Goal: Task Accomplishment & Management: Manage account settings

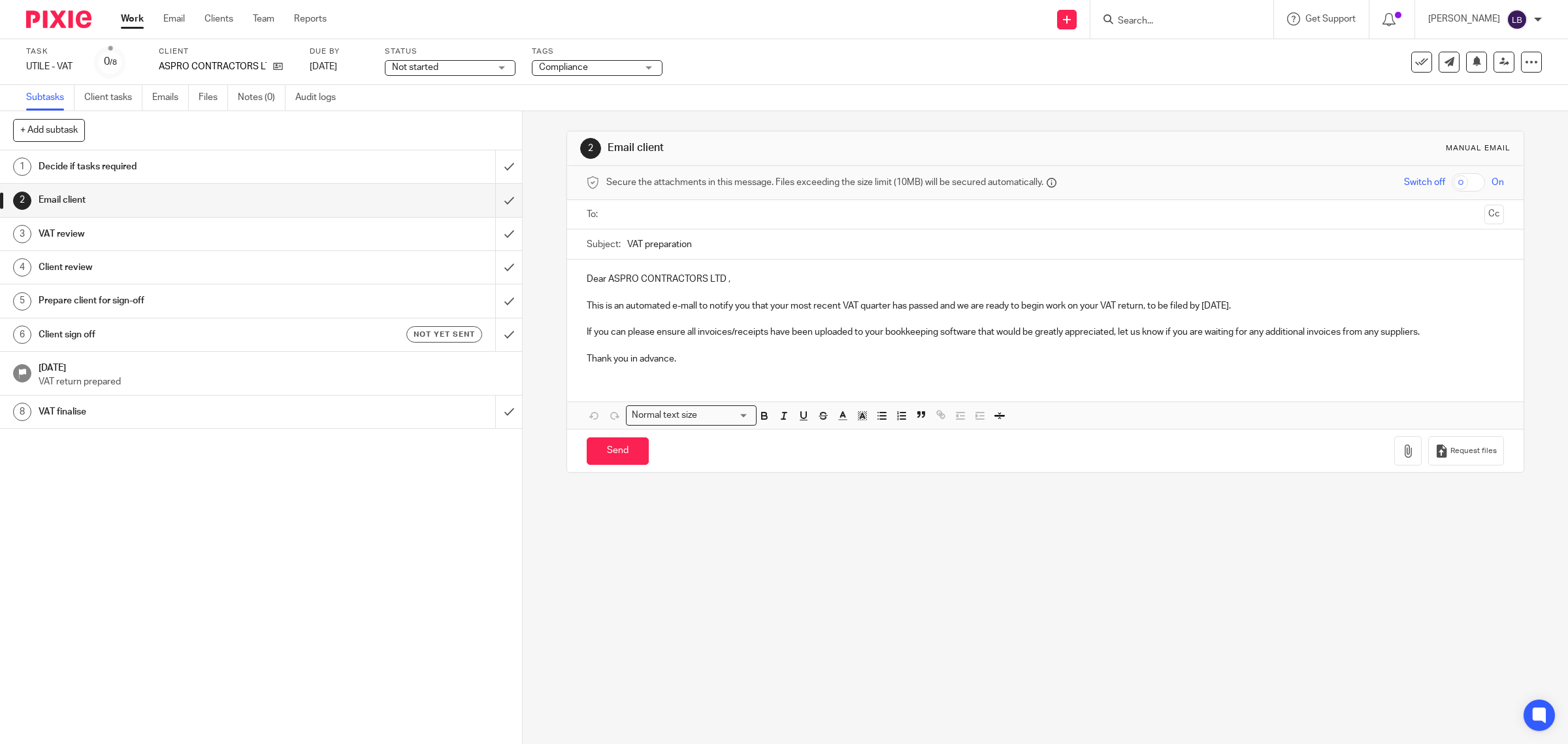
click at [1145, 20] on input "Search" at bounding box center [1175, 22] width 117 height 12
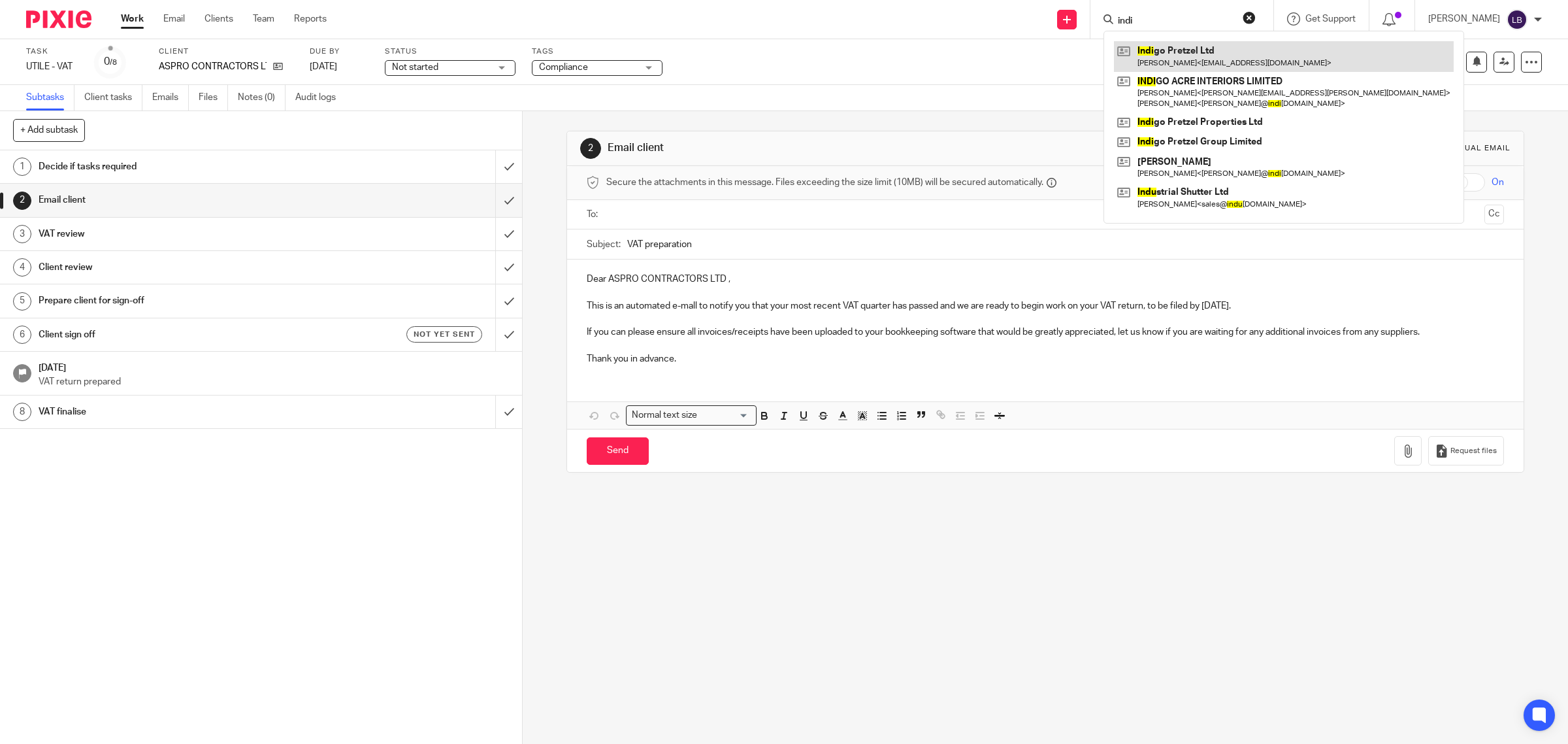
type input "indi"
click at [1240, 54] on link at bounding box center [1283, 56] width 340 height 30
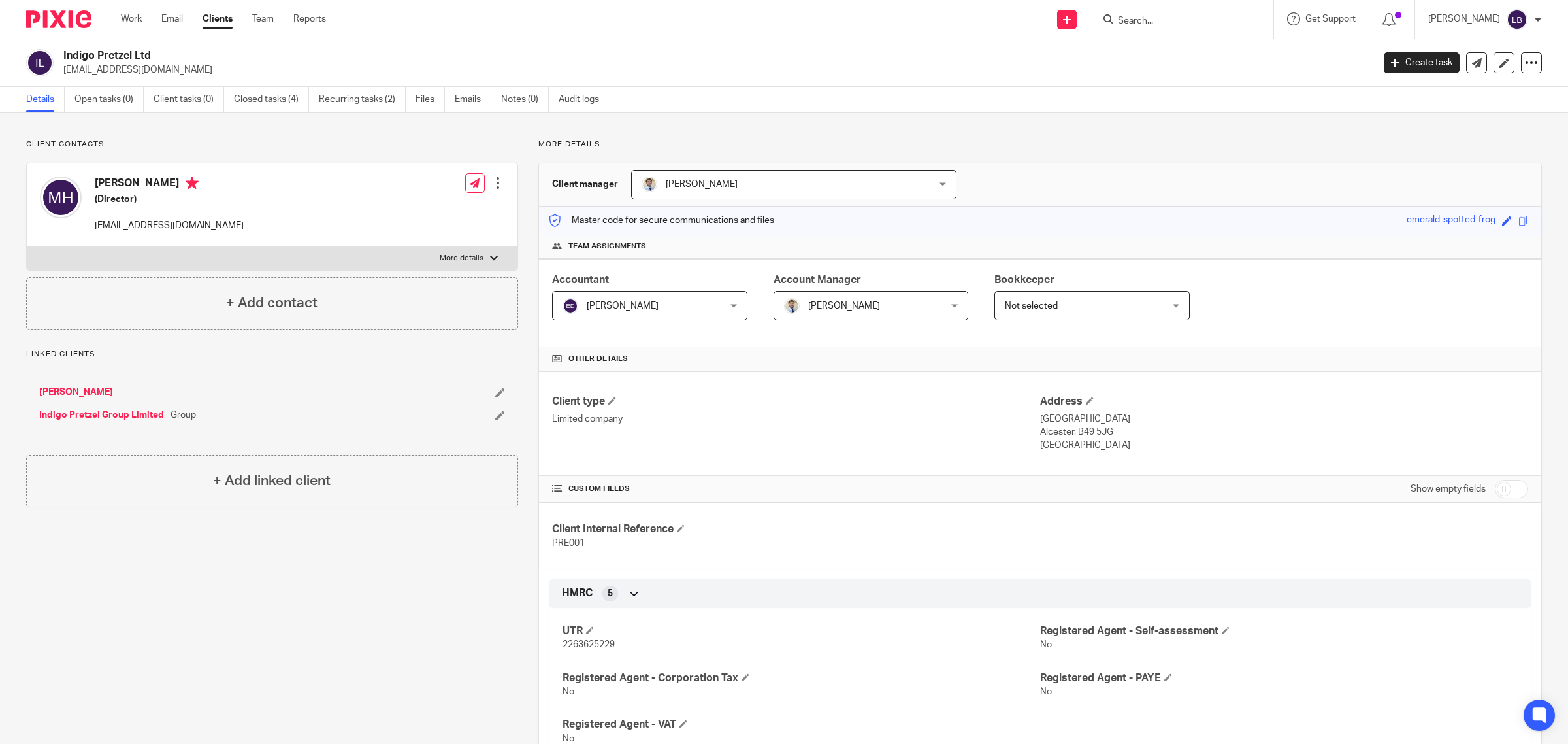
click at [1181, 17] on input "Search" at bounding box center [1175, 22] width 117 height 12
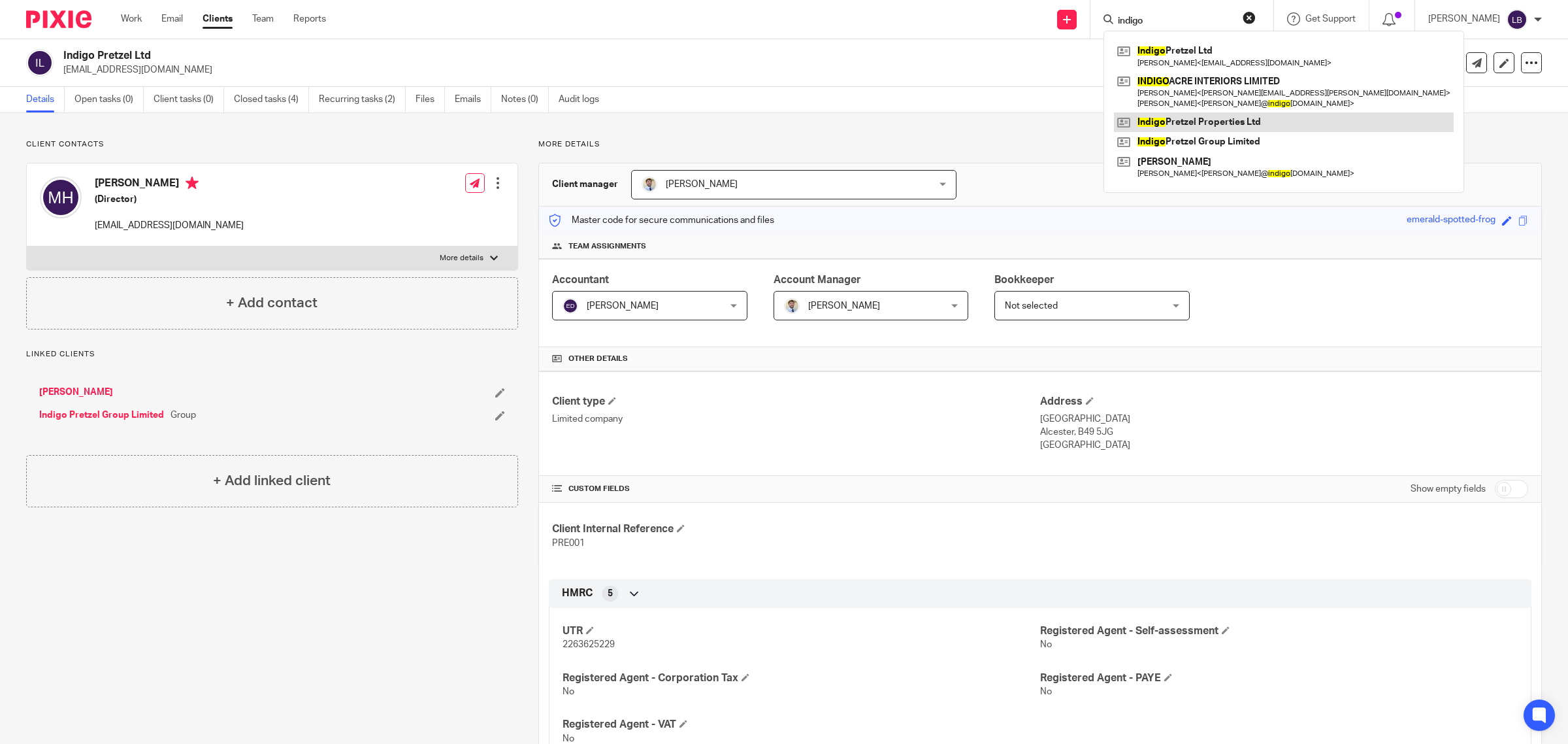
type input "indigo"
click at [1190, 122] on link at bounding box center [1283, 123] width 340 height 20
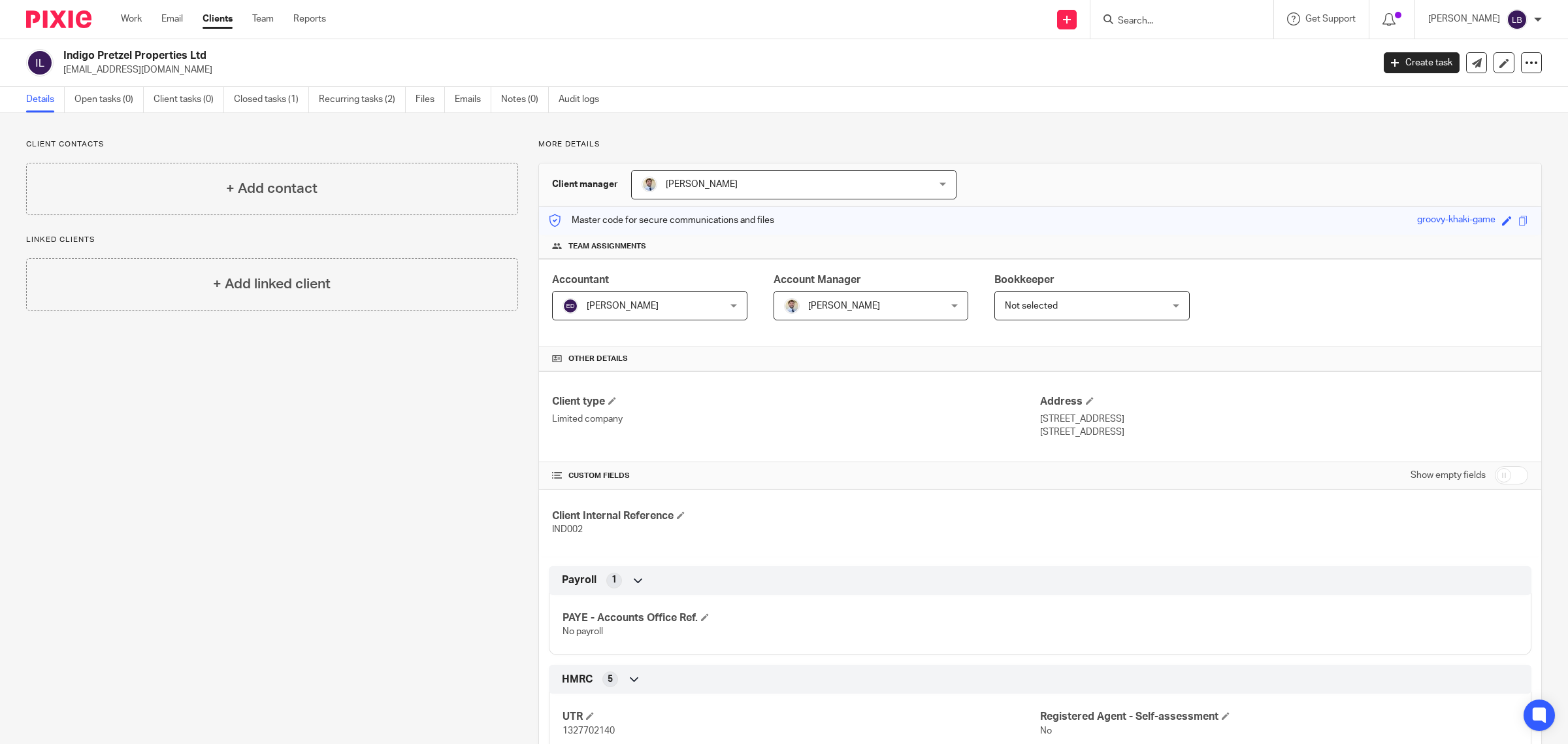
drag, startPoint x: 206, startPoint y: 70, endPoint x: 61, endPoint y: 73, distance: 145.0
click at [61, 73] on div "Indigo Pretzel Properties Ltd indigopretzelgroupltd@gmail.com" at bounding box center [695, 63] width 1338 height 27
copy p "indigopretzelgroupltd@gmail.com"
click at [433, 106] on link "Files" at bounding box center [430, 100] width 29 height 26
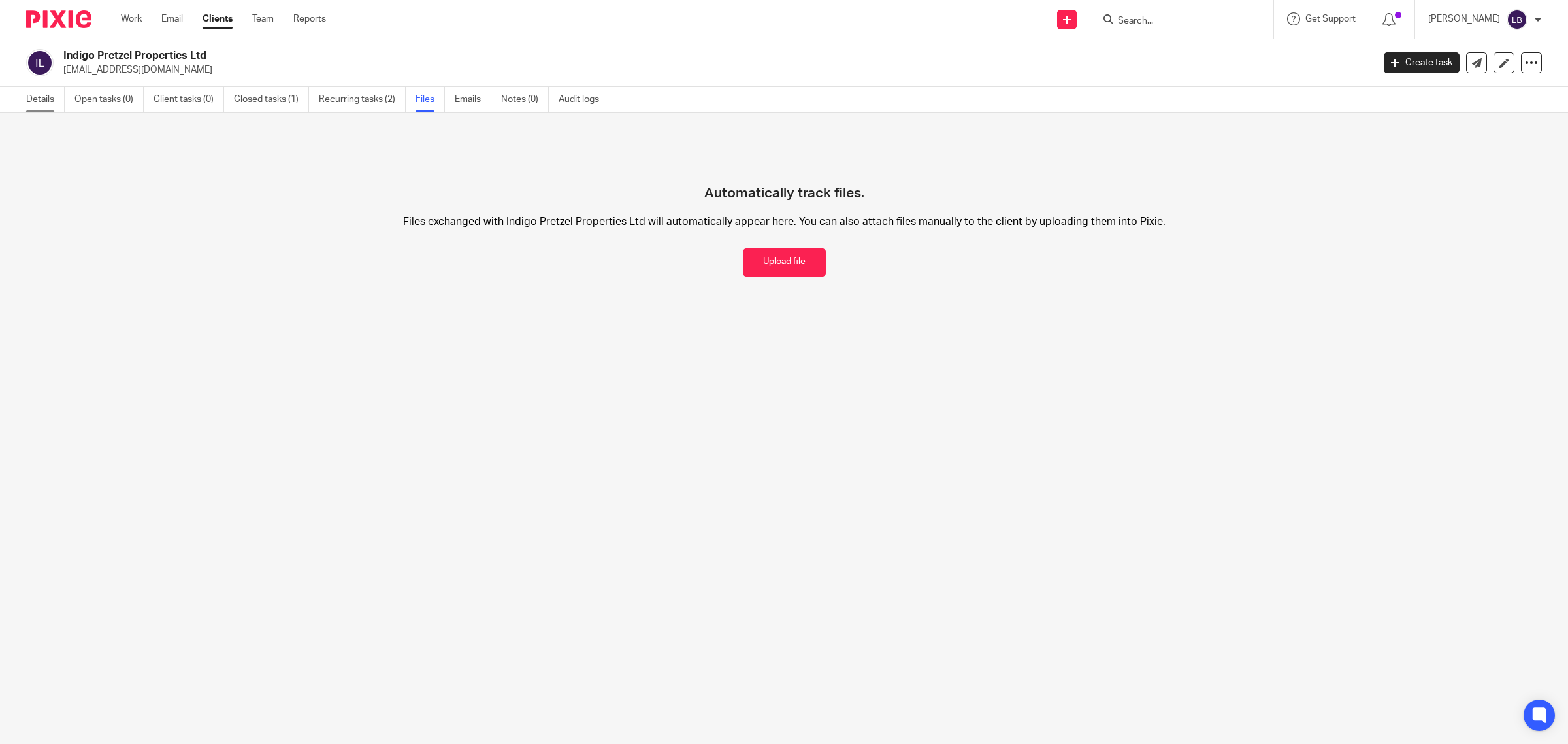
click at [47, 98] on link "Details" at bounding box center [45, 100] width 39 height 26
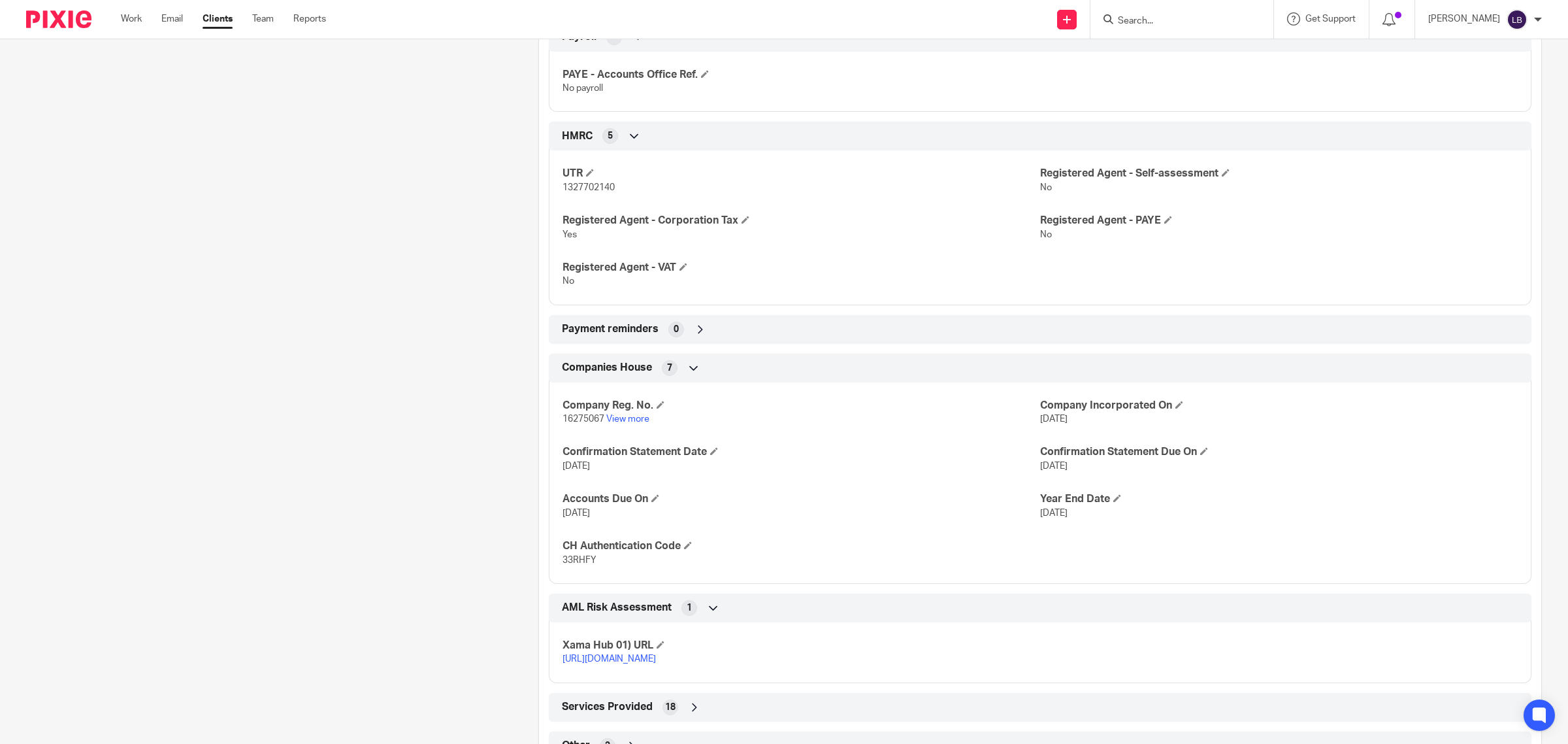
scroll to position [598, 0]
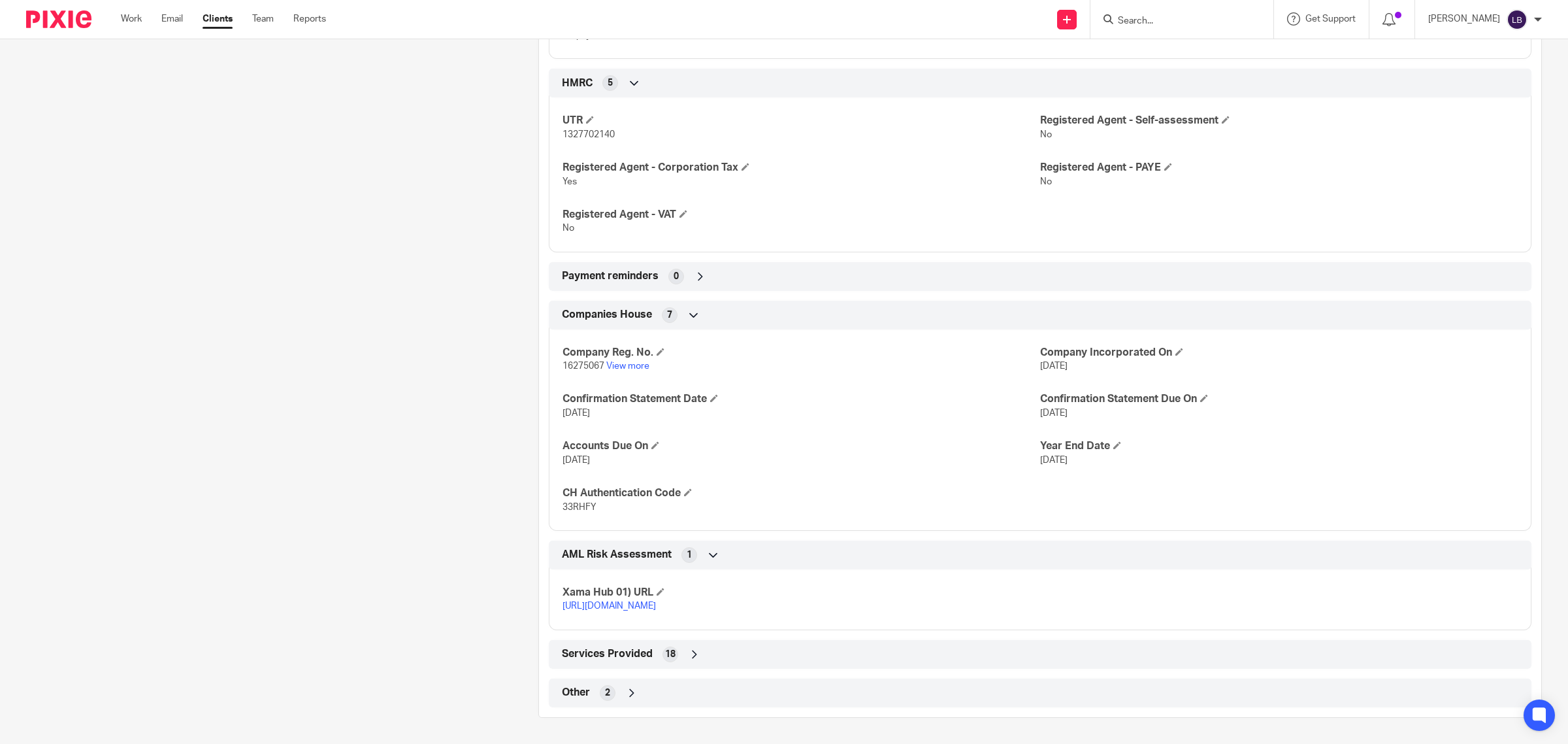
click at [626, 695] on icon at bounding box center [631, 693] width 13 height 13
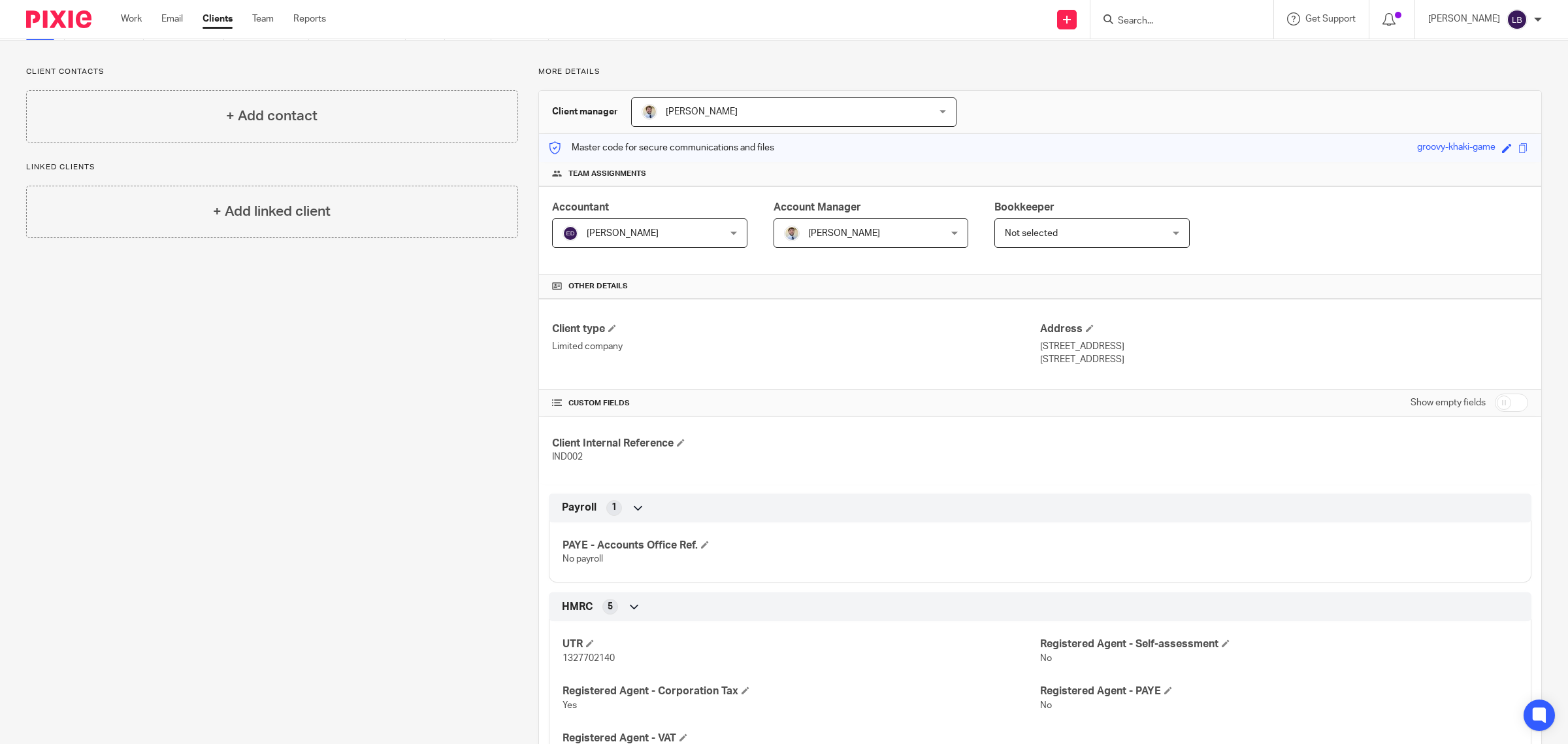
scroll to position [0, 0]
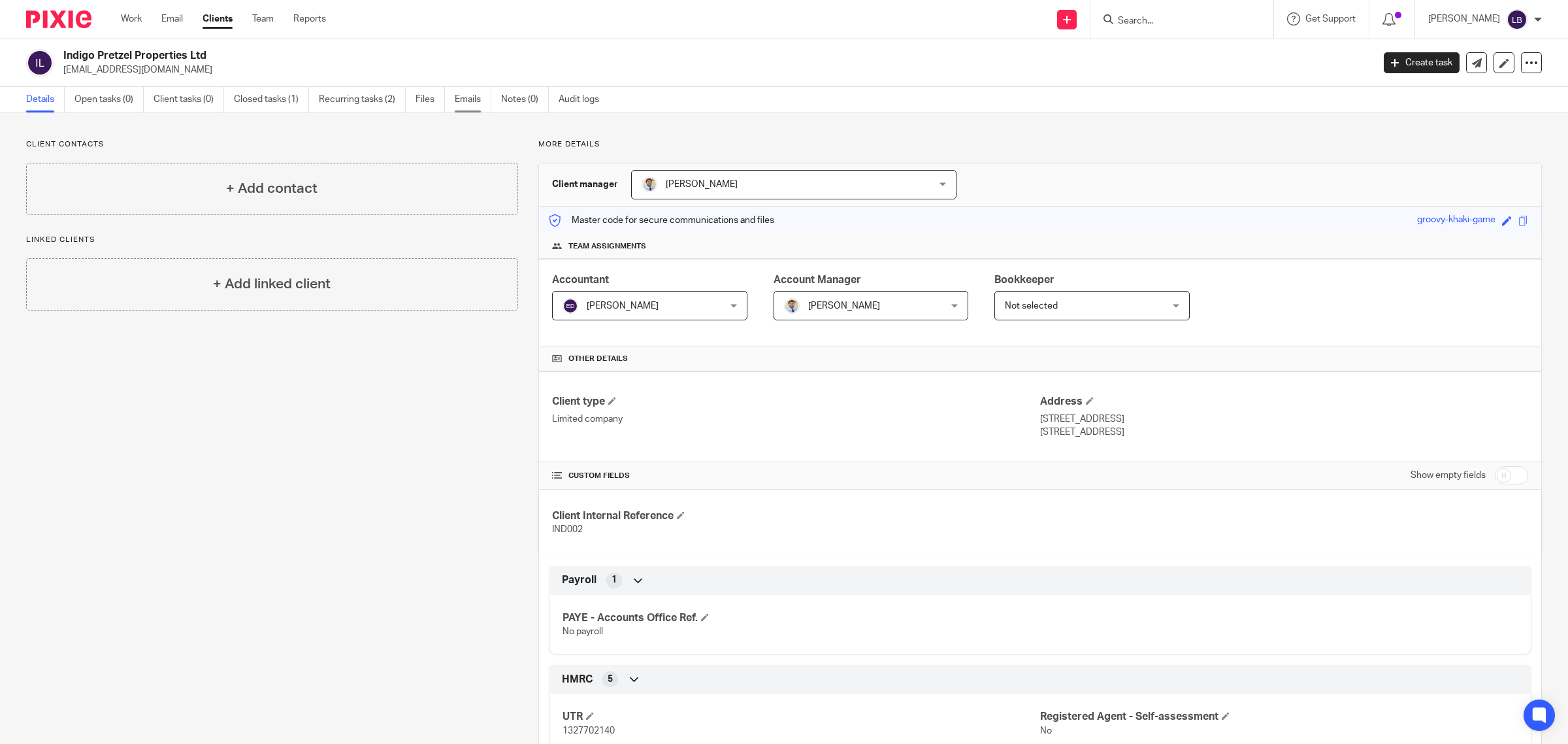
click at [470, 100] on link "Emails" at bounding box center [473, 100] width 36 height 26
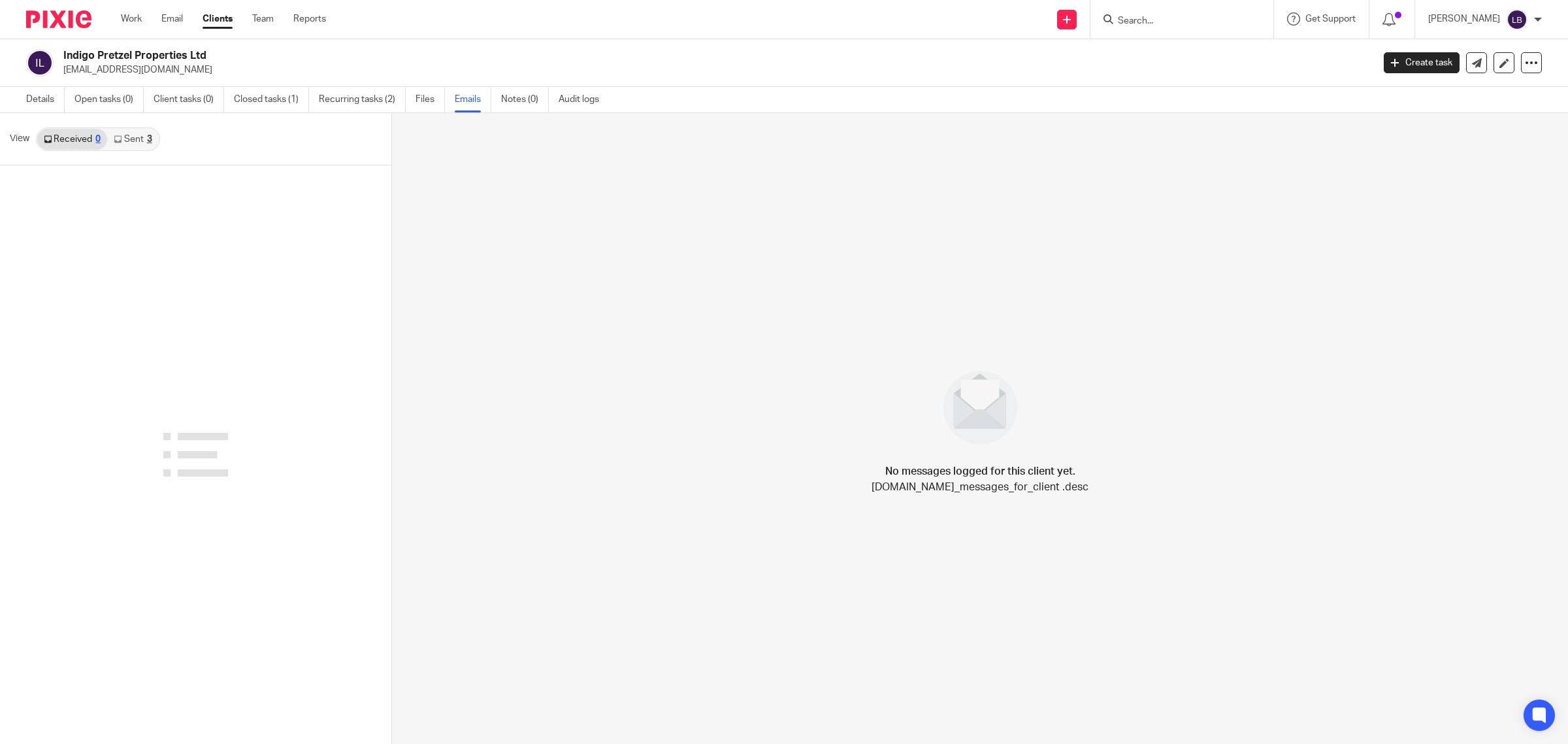
click at [131, 139] on link "Sent 3" at bounding box center [132, 139] width 51 height 21
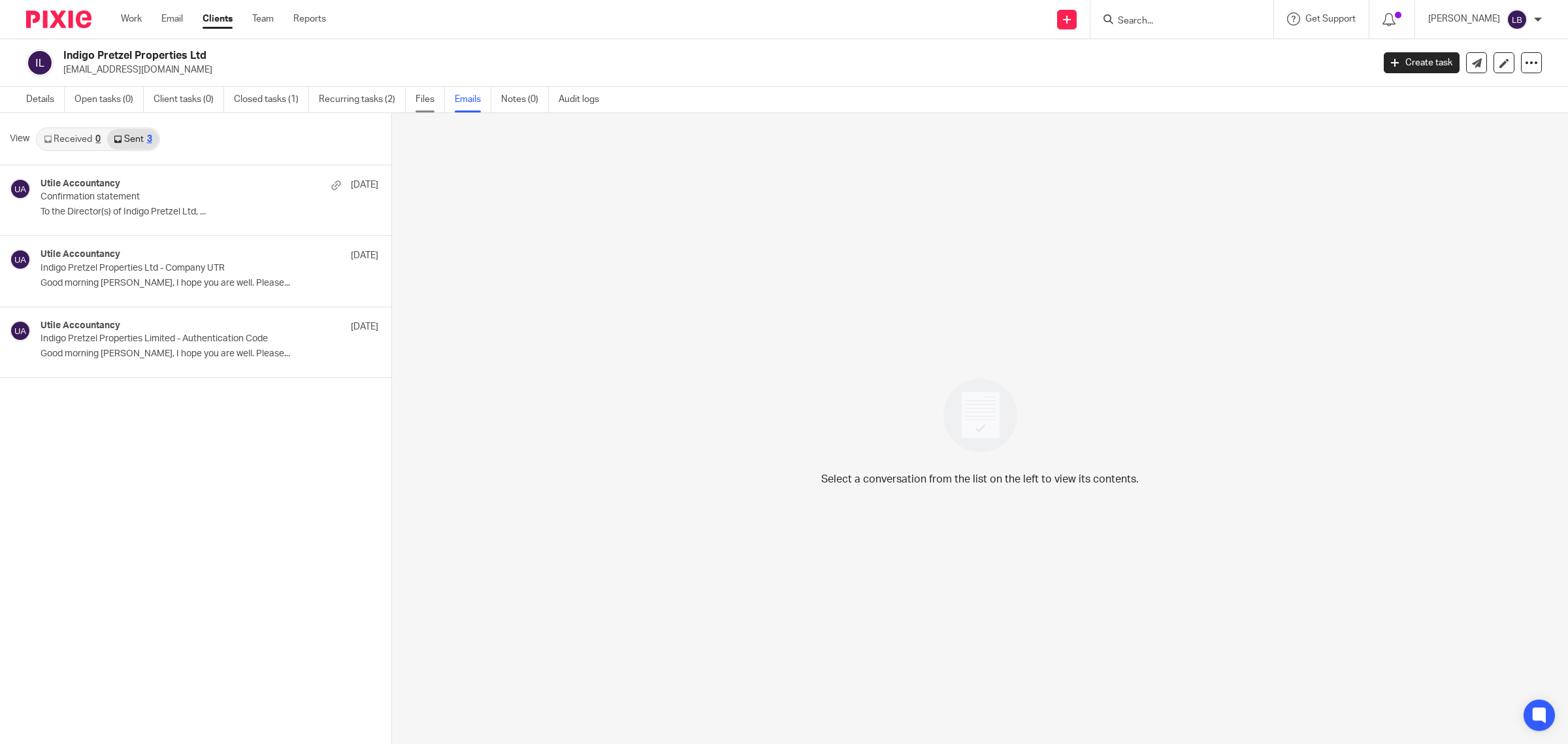
click at [429, 97] on link "Files" at bounding box center [430, 100] width 29 height 26
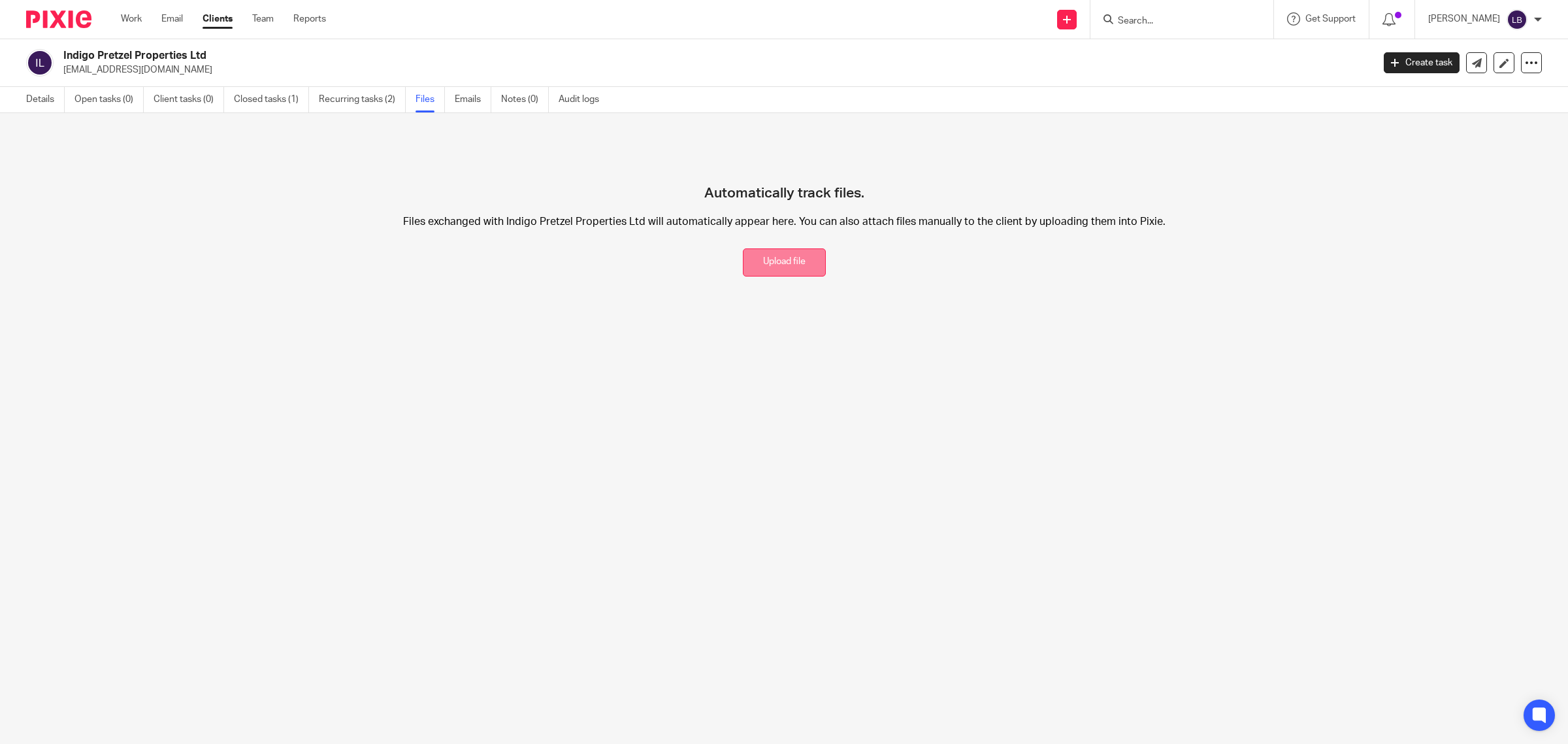
click at [766, 260] on button "Upload file" at bounding box center [784, 262] width 83 height 28
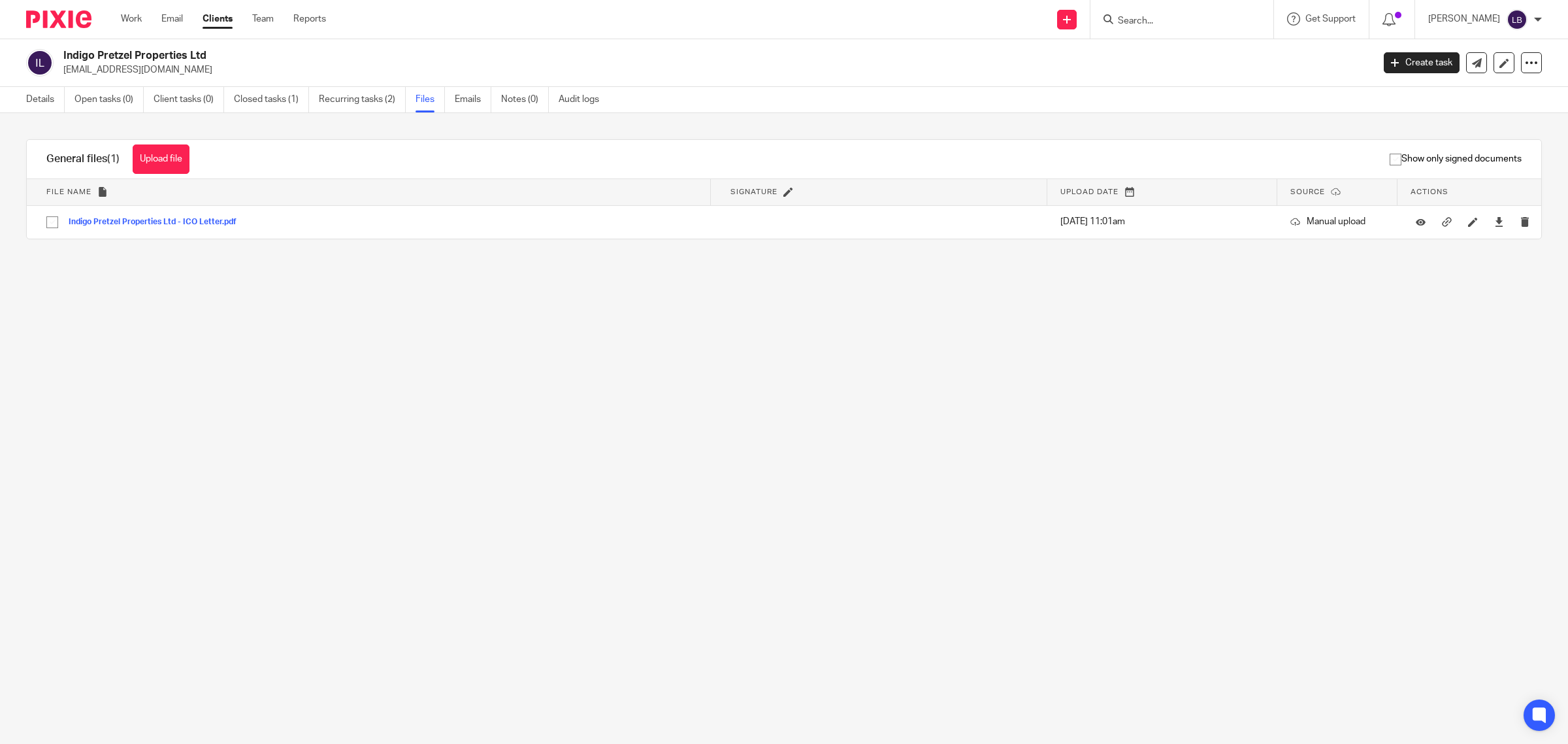
click at [1212, 21] on input "Search" at bounding box center [1175, 22] width 117 height 12
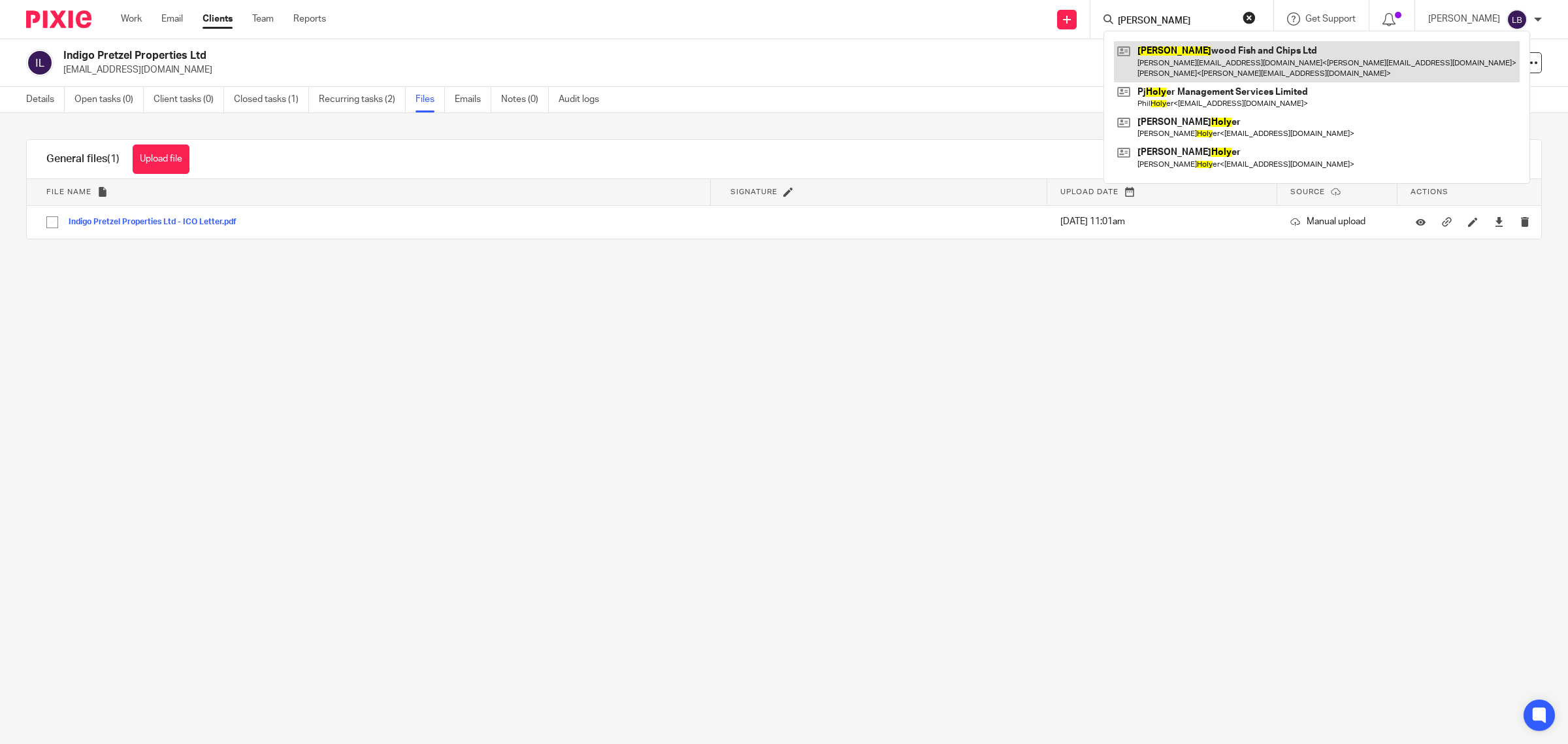
type input "[PERSON_NAME]"
click at [1188, 64] on link at bounding box center [1316, 61] width 405 height 41
click at [1186, 55] on link at bounding box center [1316, 61] width 405 height 41
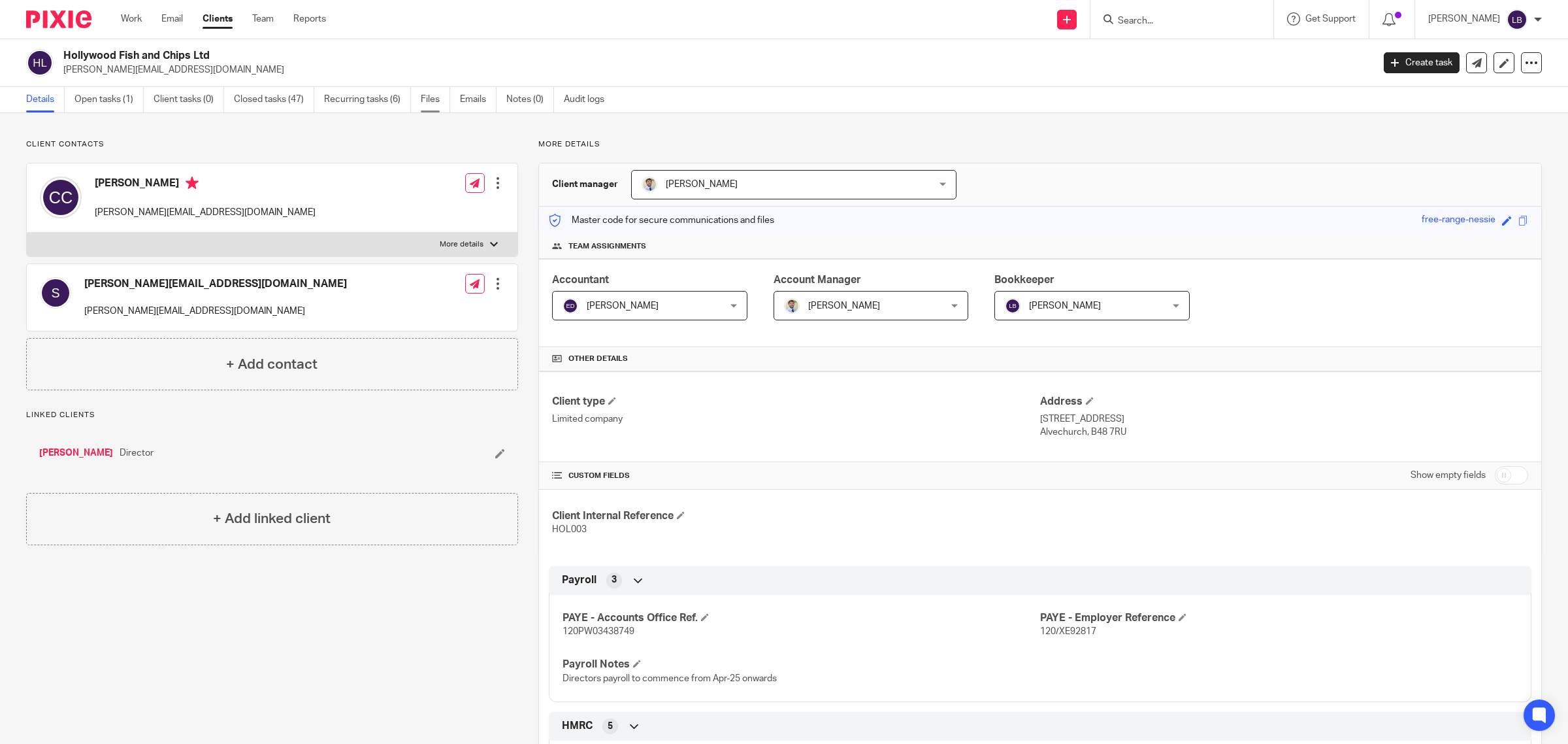
click at [425, 95] on link "Files" at bounding box center [435, 100] width 29 height 26
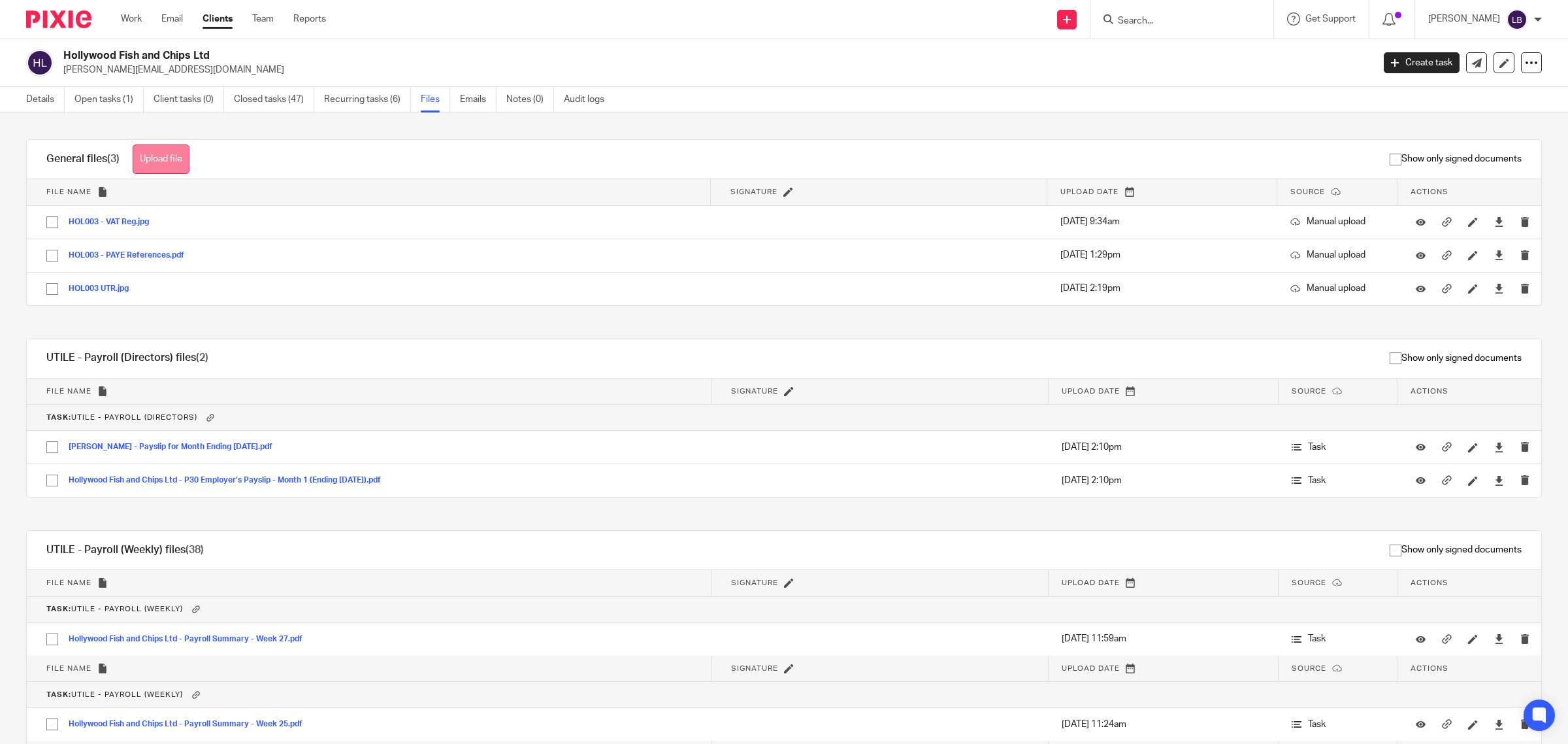
click at [168, 155] on button "Upload file" at bounding box center [160, 159] width 57 height 30
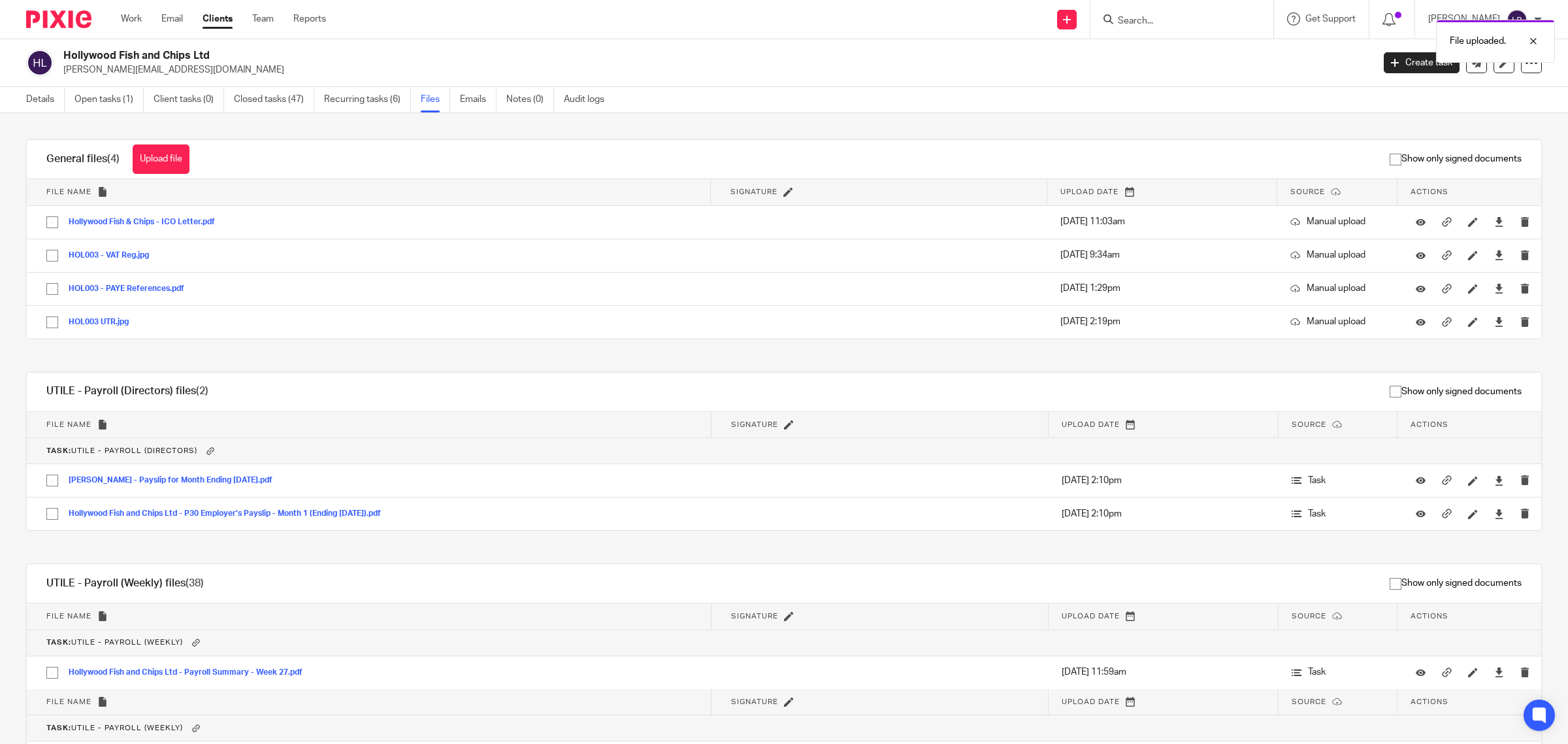
click at [1192, 21] on div "File uploaded." at bounding box center [1169, 38] width 771 height 50
click at [1192, 20] on div "File uploaded." at bounding box center [1169, 38] width 771 height 50
click at [1192, 20] on input "Search" at bounding box center [1175, 22] width 117 height 12
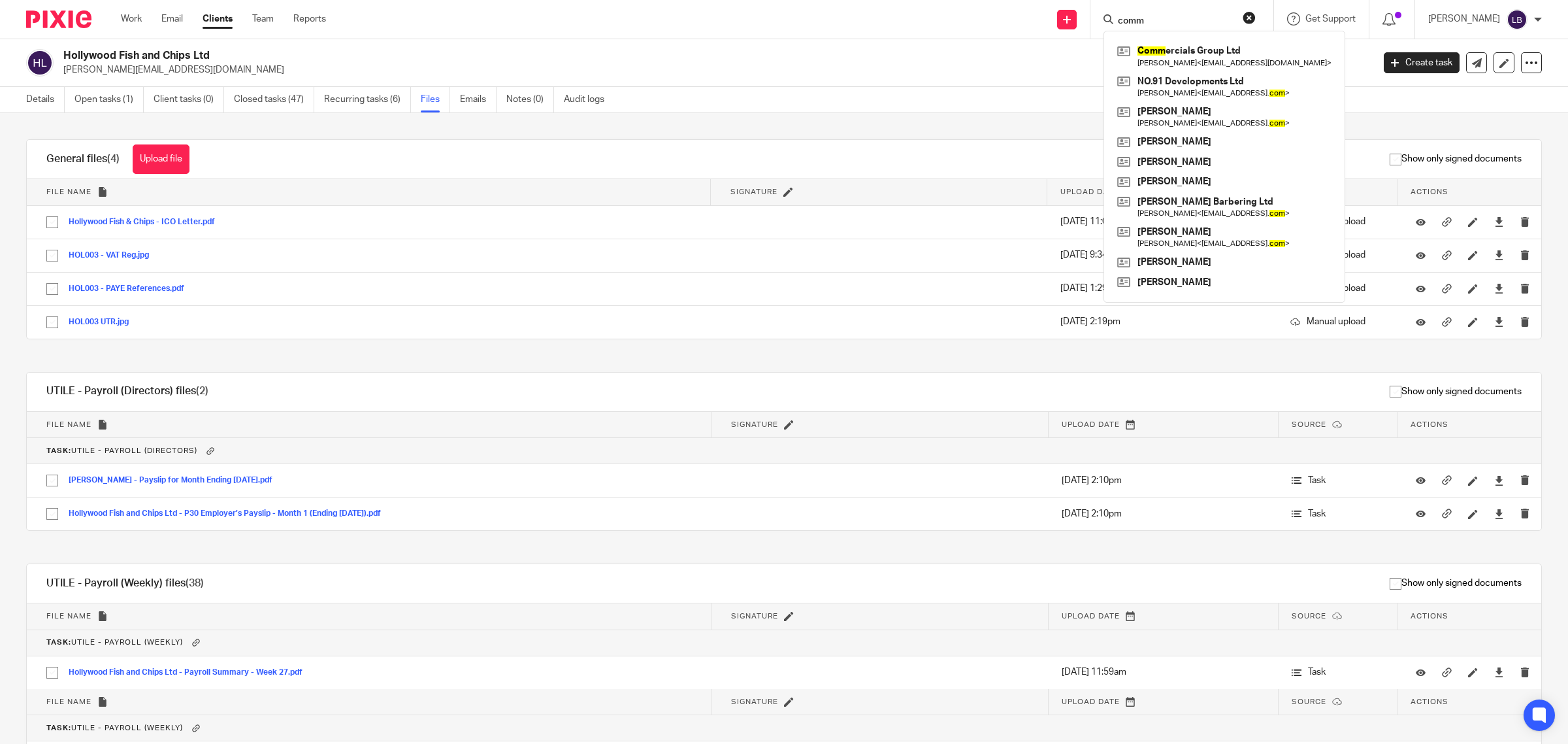
type input "comm"
click button "submit" at bounding box center [0, 0] width 0 height 0
click at [1209, 55] on link at bounding box center [1224, 56] width 221 height 30
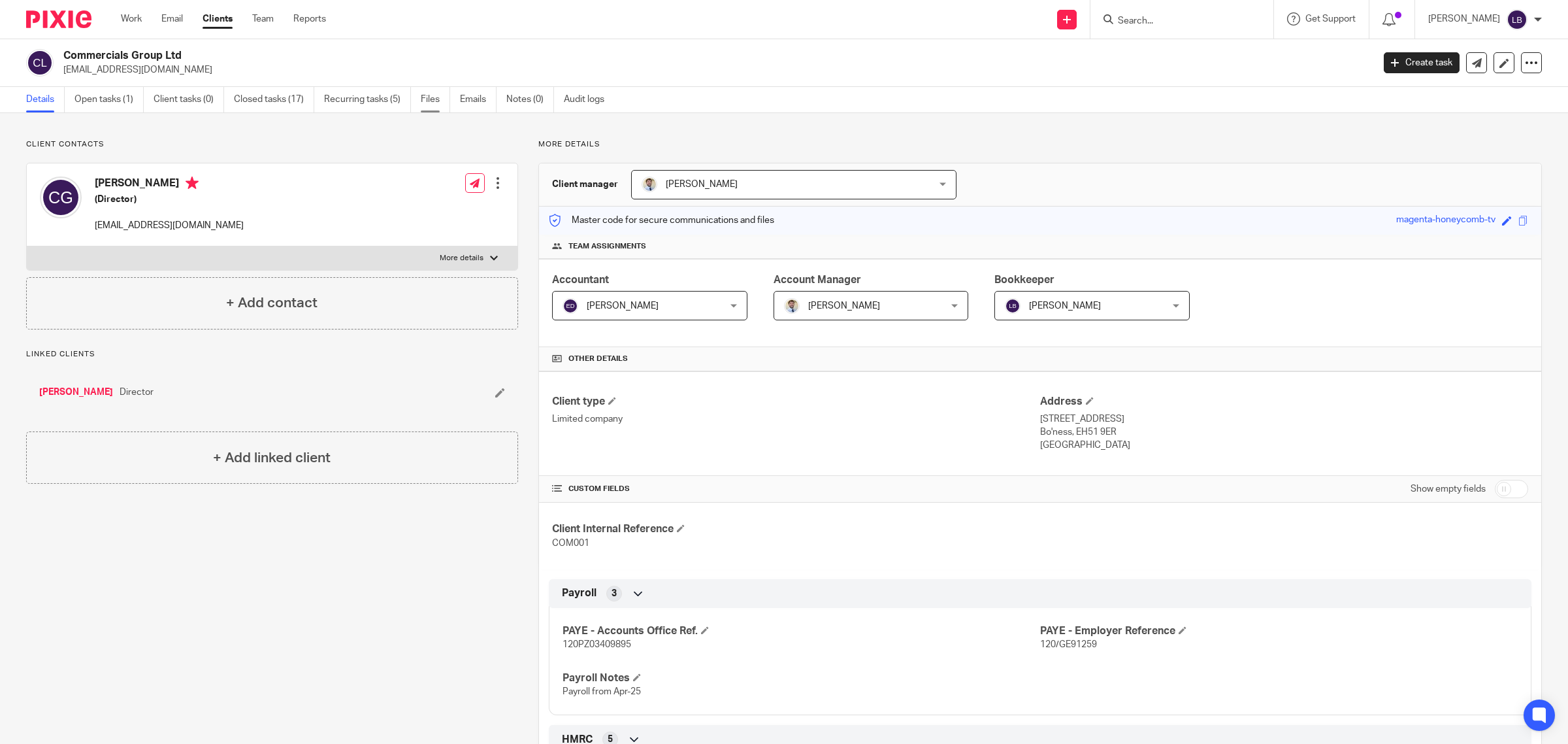
click at [435, 102] on link "Files" at bounding box center [435, 100] width 29 height 26
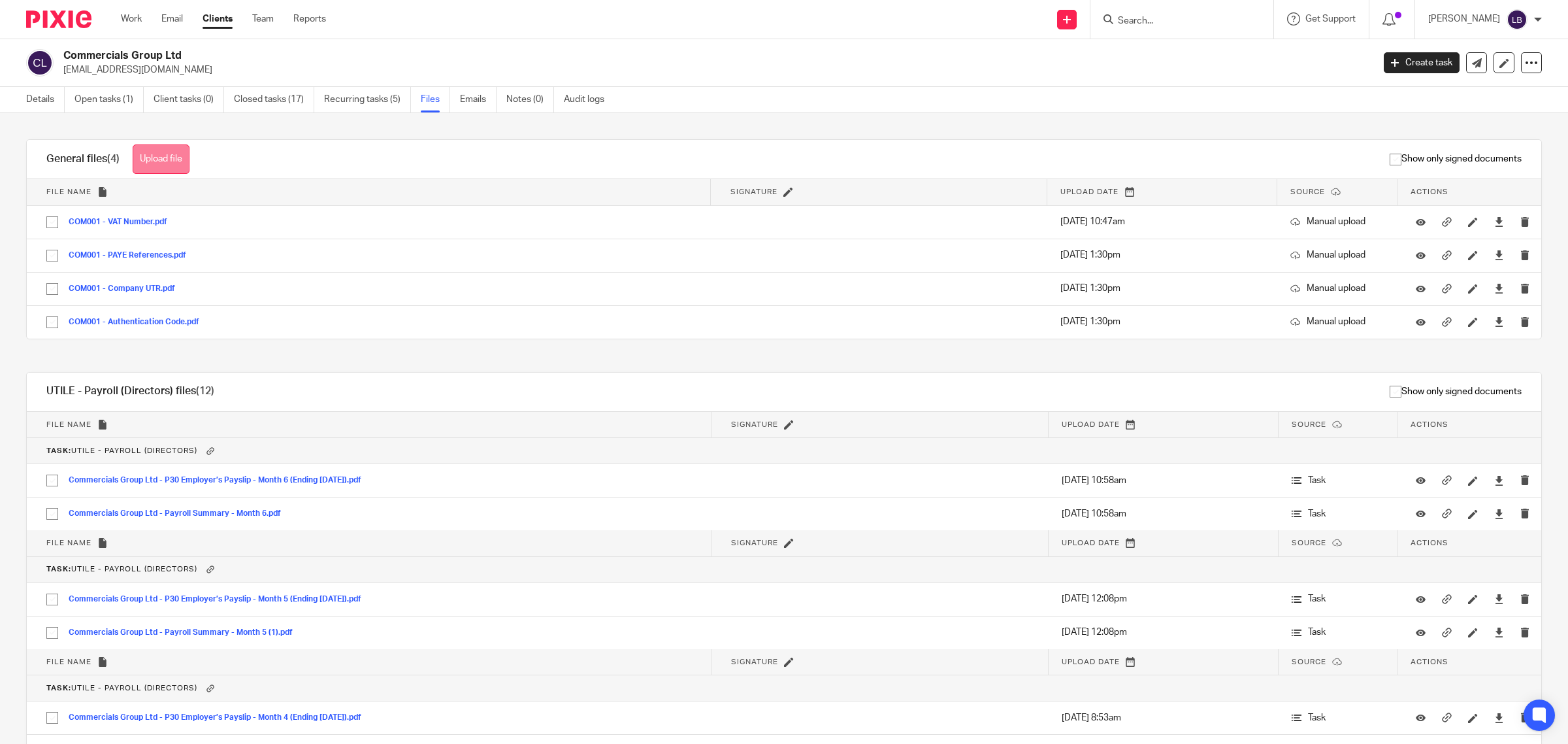
click at [167, 157] on button "Upload file" at bounding box center [160, 159] width 57 height 30
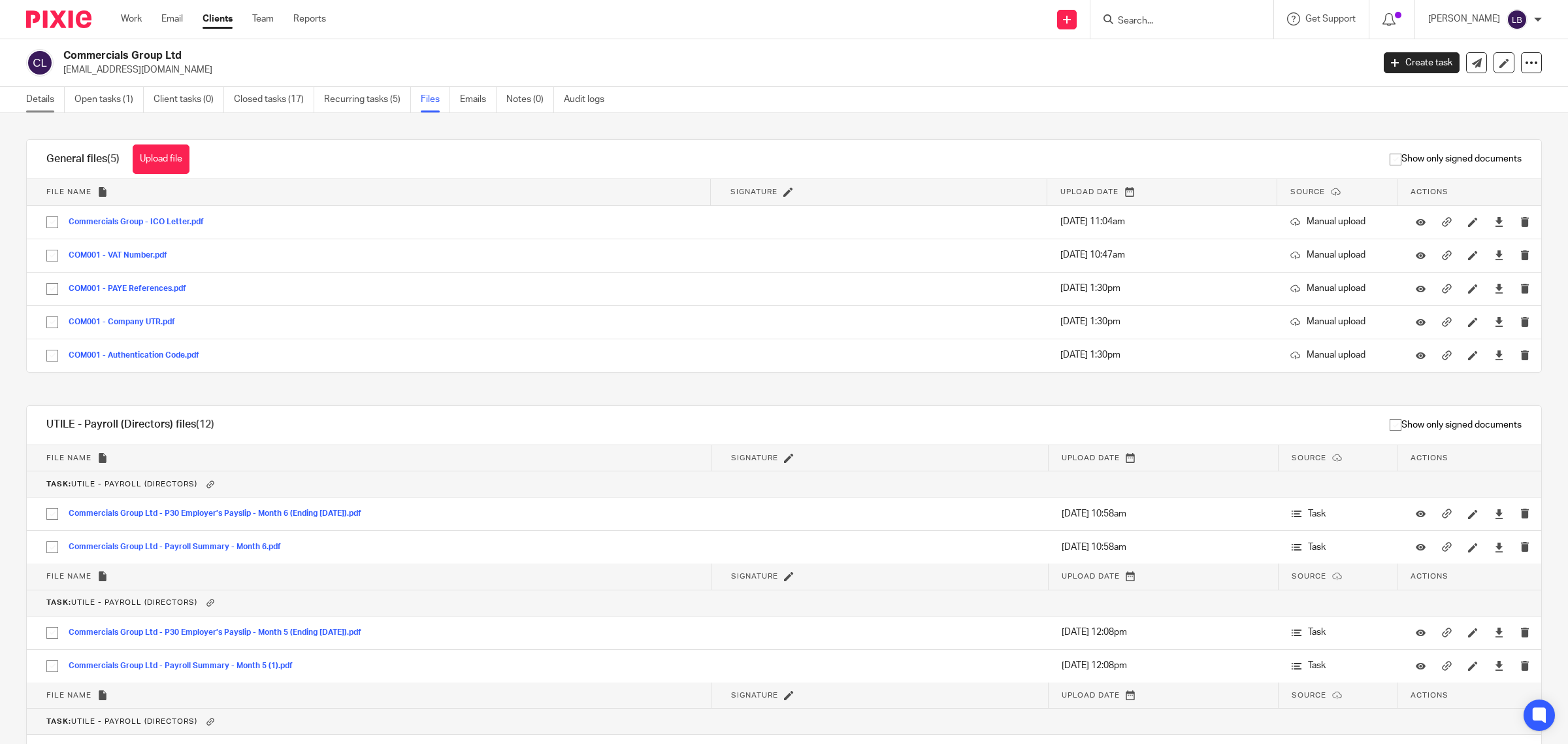
click at [49, 99] on link "Details" at bounding box center [45, 100] width 39 height 26
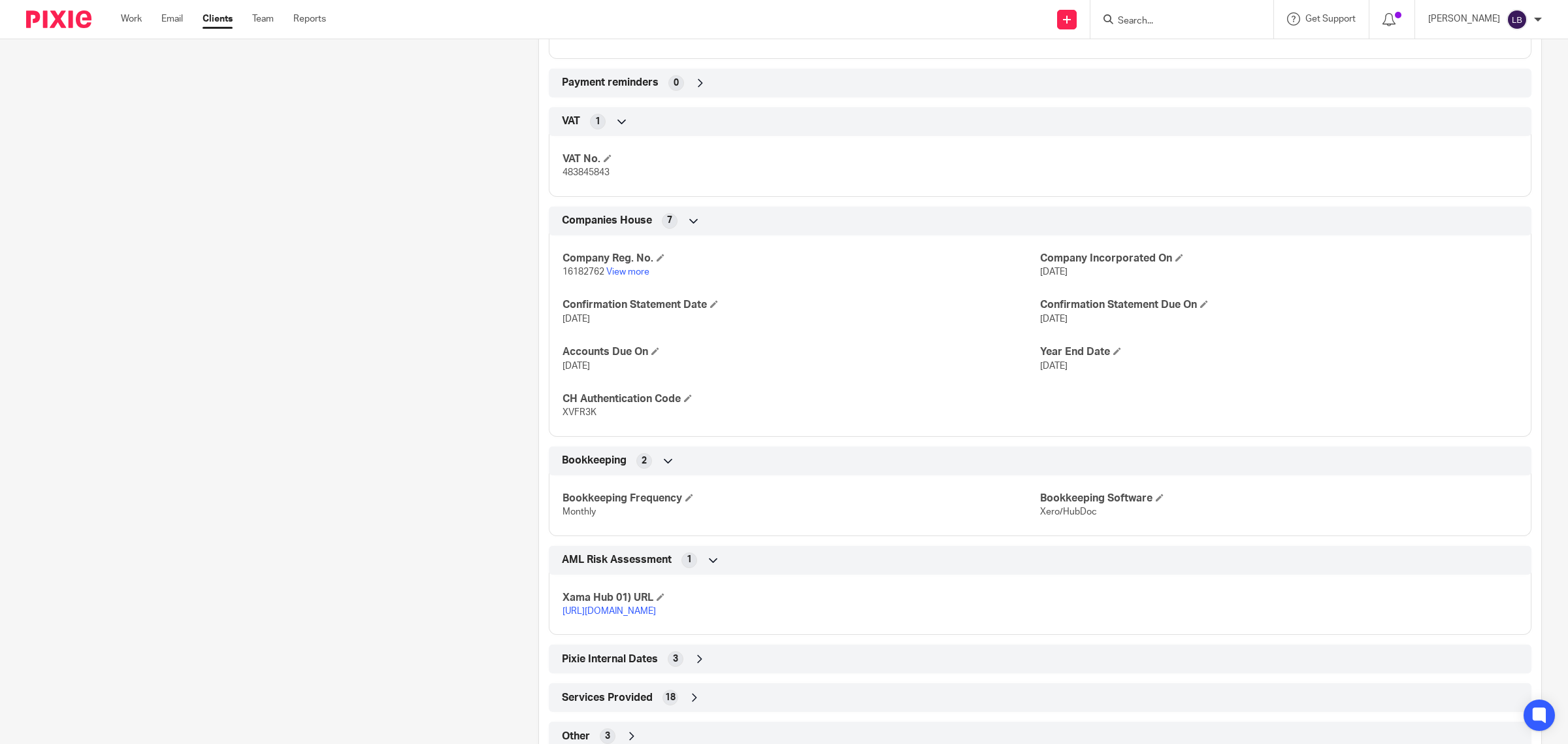
scroll to position [895, 0]
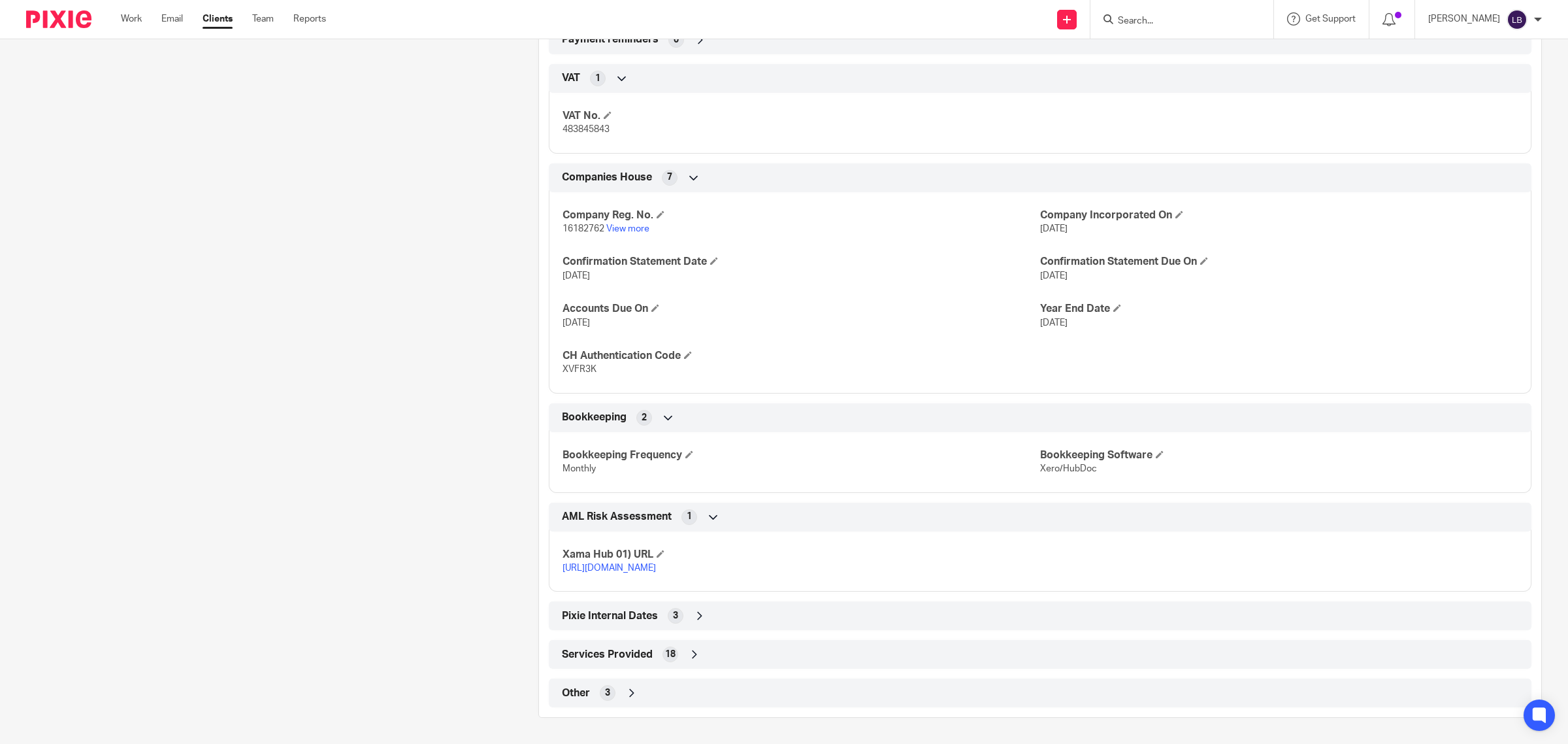
drag, startPoint x: 623, startPoint y: 691, endPoint x: 657, endPoint y: 691, distance: 34.0
click at [625, 690] on icon at bounding box center [631, 693] width 13 height 13
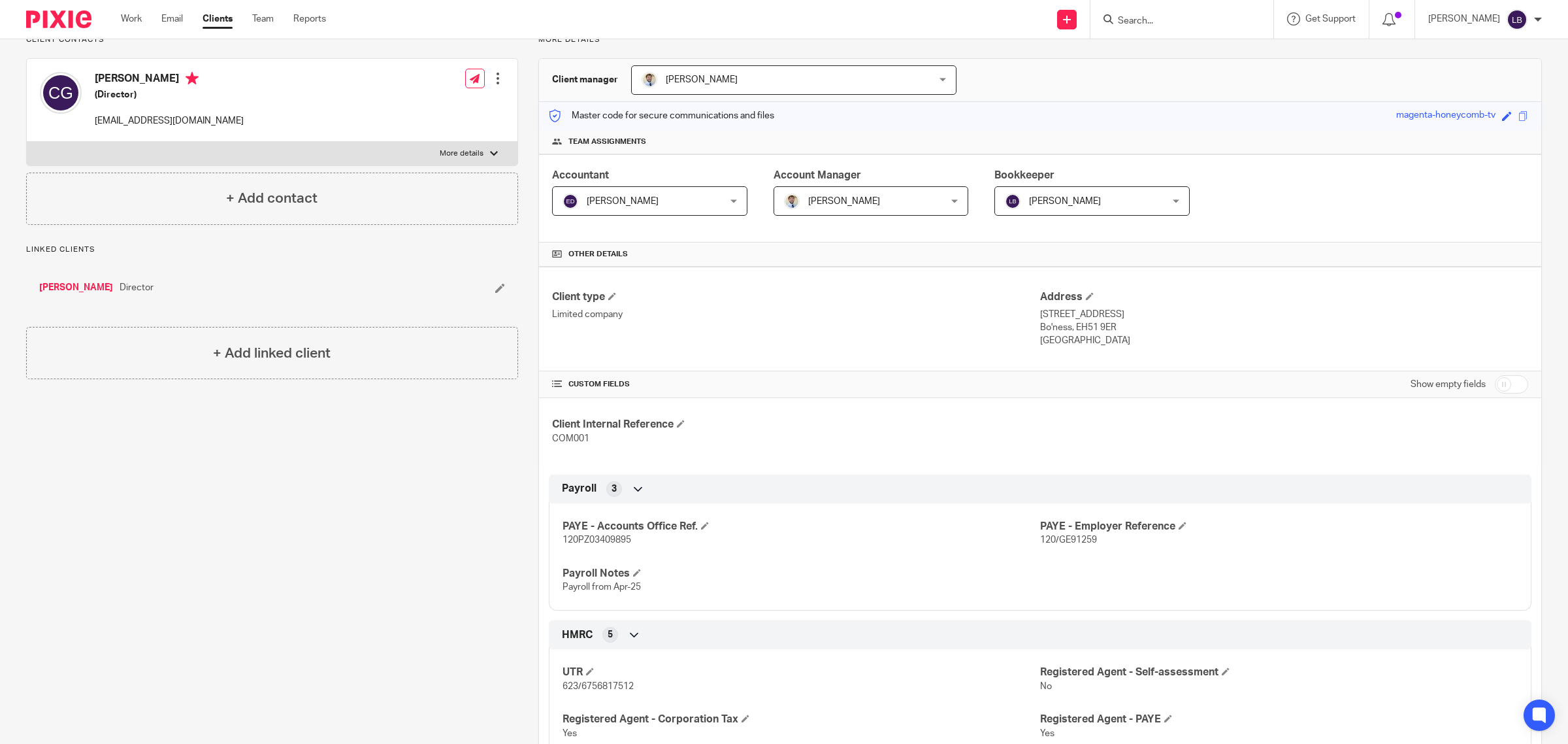
scroll to position [0, 0]
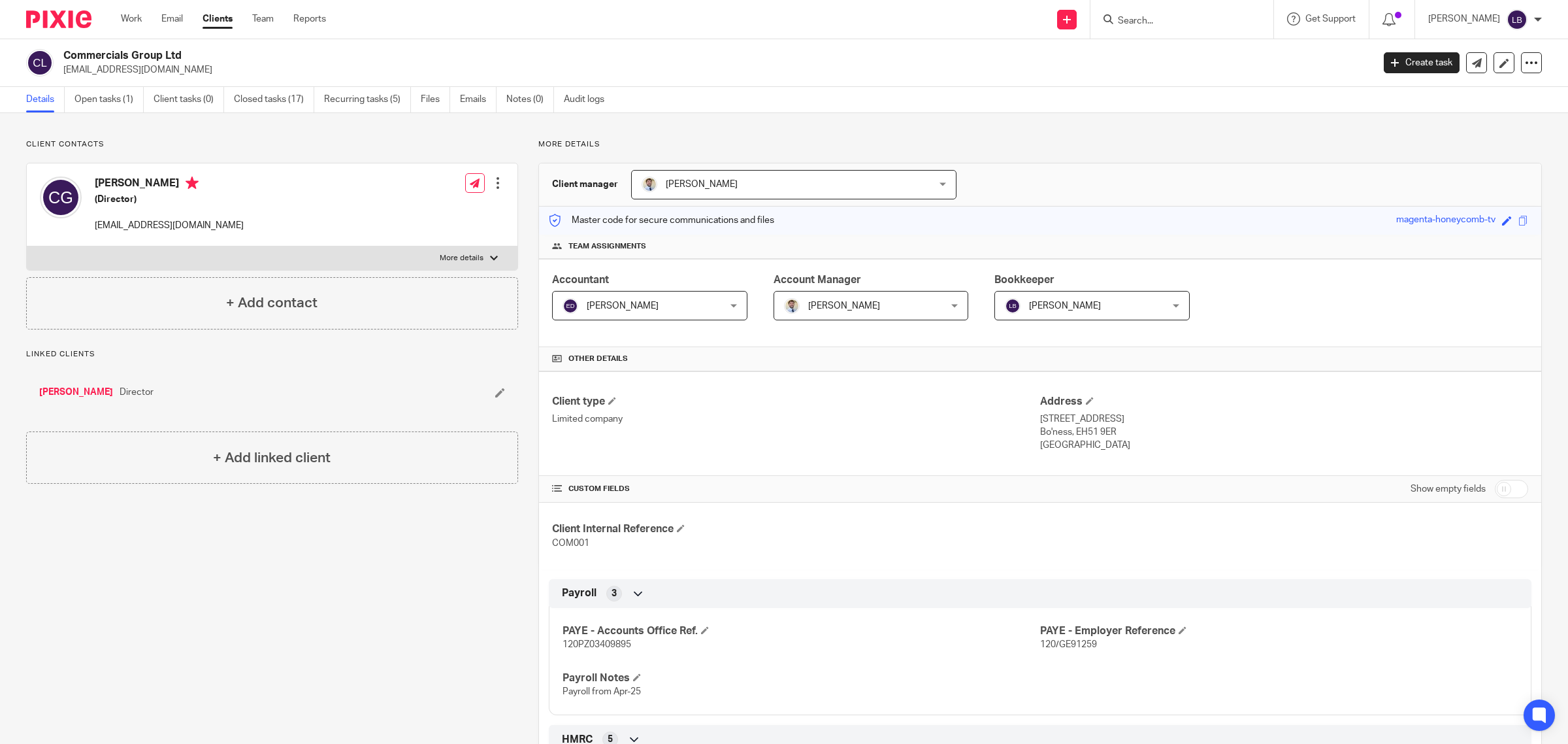
drag, startPoint x: 169, startPoint y: 70, endPoint x: 60, endPoint y: 76, distance: 109.2
click at [60, 76] on div "Commercials Group Ltd mail@connorgrant.co.uk" at bounding box center [695, 63] width 1338 height 27
copy p "mail@connorgrant.co.uk"
drag, startPoint x: 325, startPoint y: 51, endPoint x: 331, endPoint y: 2, distance: 49.4
click at [328, 50] on h2 "Commercials Group Ltd" at bounding box center [584, 56] width 1041 height 14
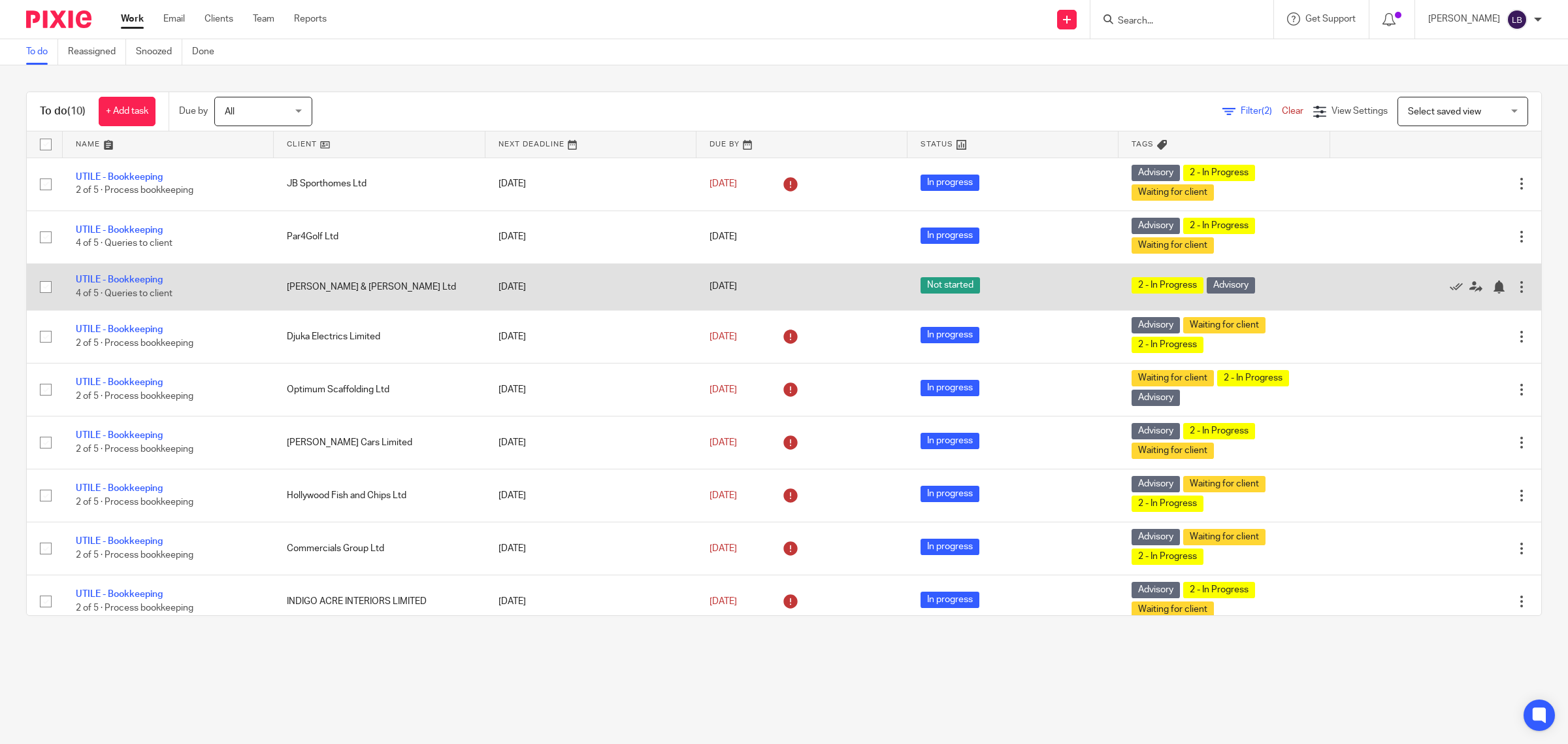
click at [394, 291] on td "[PERSON_NAME] & [PERSON_NAME] Ltd" at bounding box center [379, 286] width 211 height 46
click at [151, 281] on link "UTILE - Bookkeeping" at bounding box center [119, 280] width 87 height 9
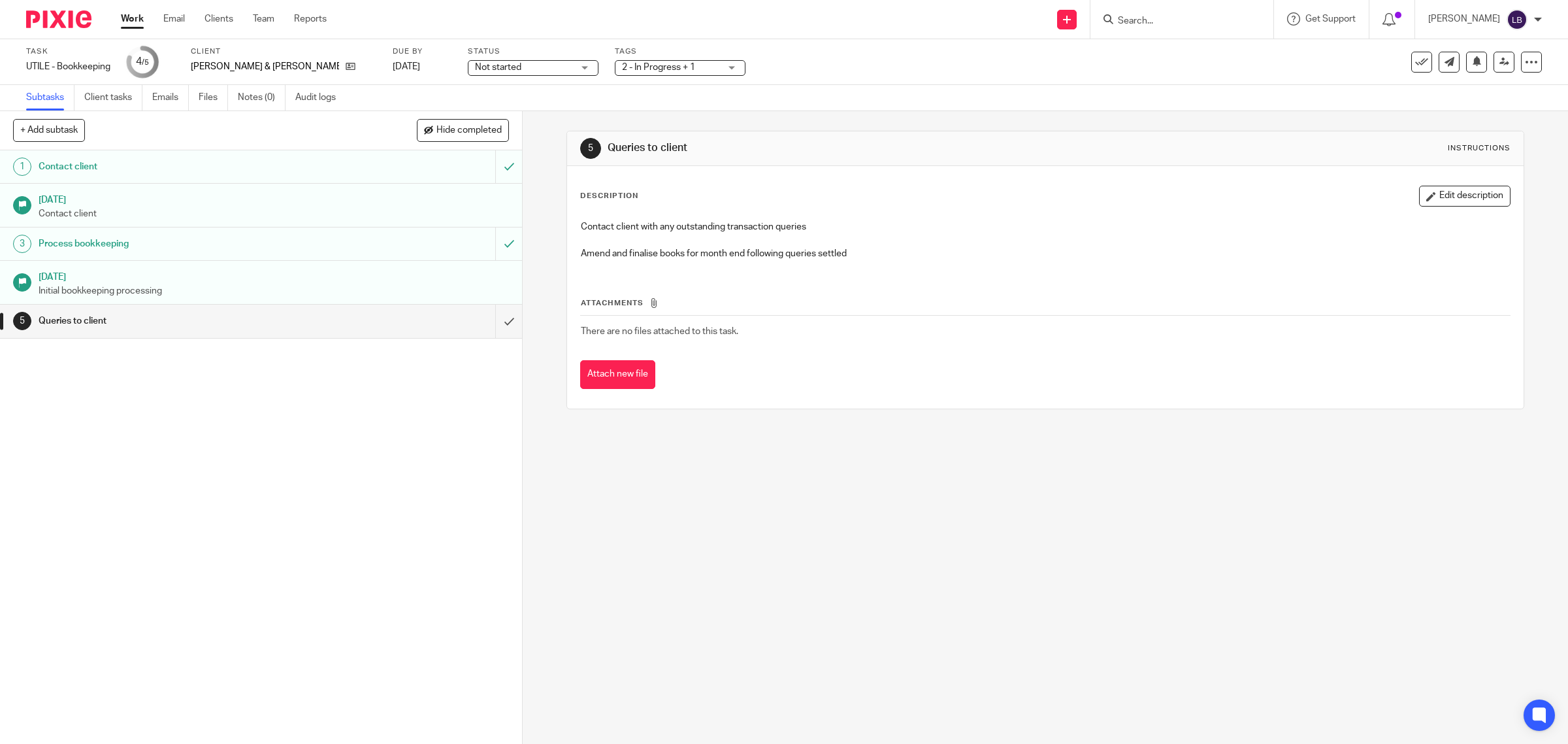
click at [400, 281] on h1 "[DATE]" at bounding box center [274, 275] width 470 height 17
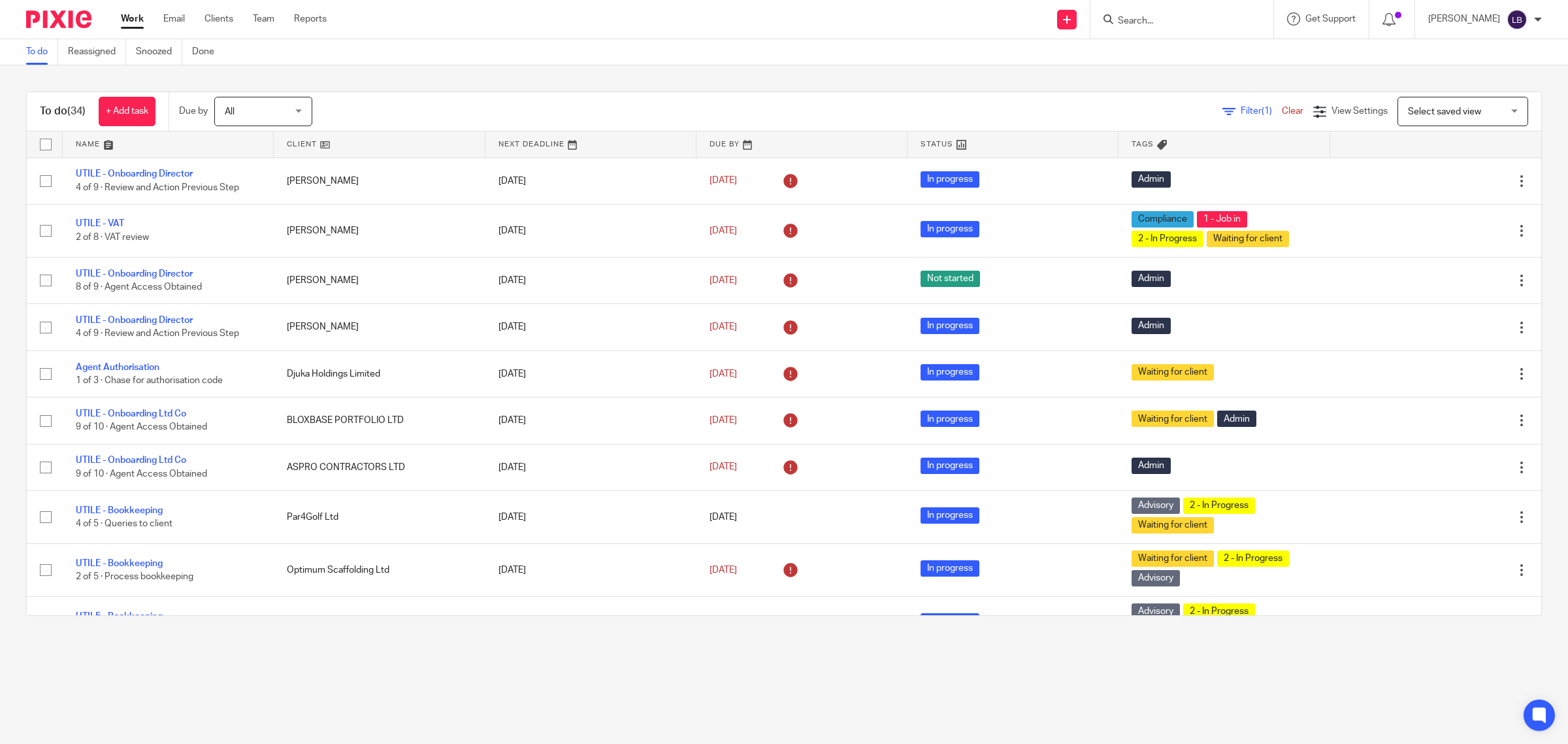
scroll to position [736, 0]
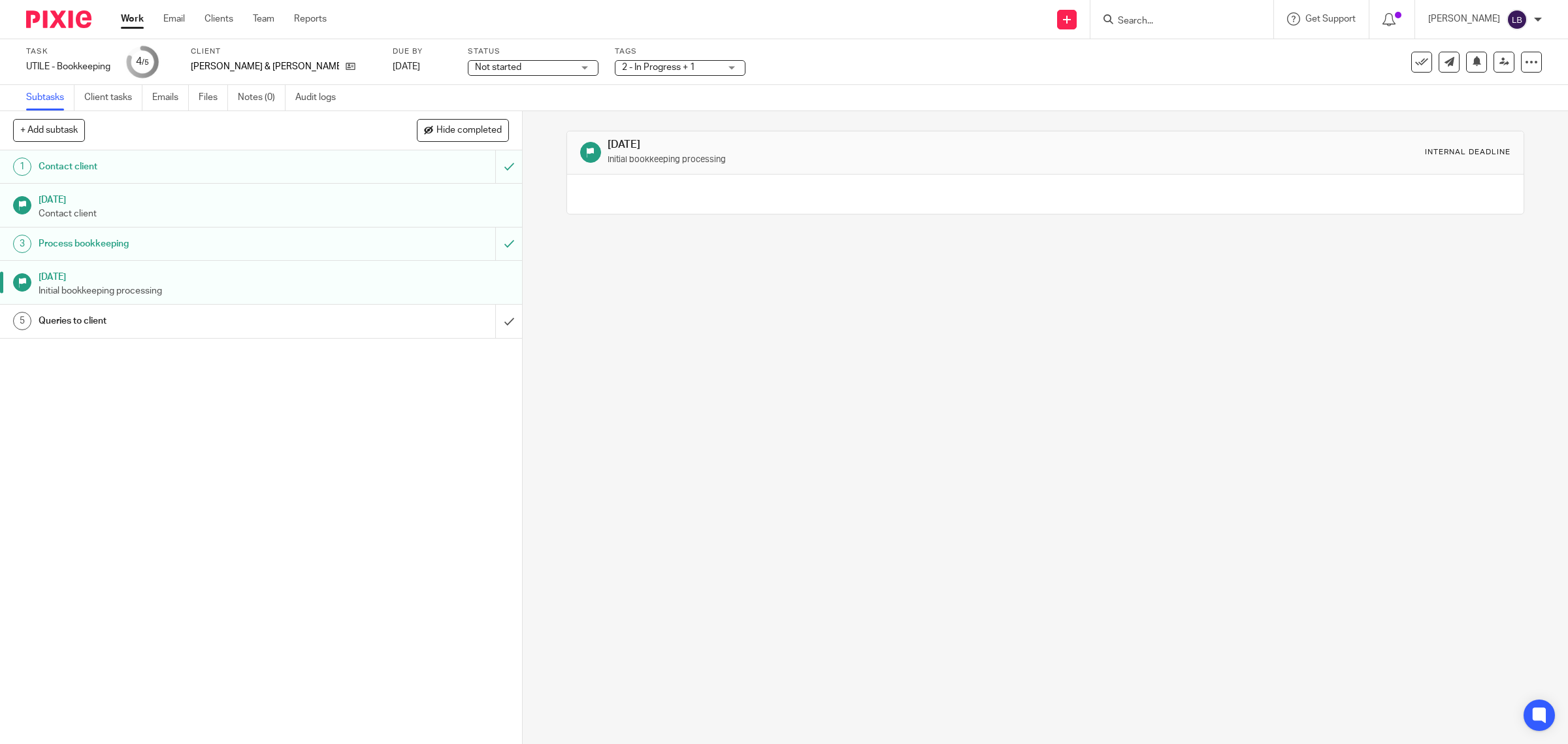
click at [386, 241] on div "Process bookkeeping" at bounding box center [260, 244] width 443 height 20
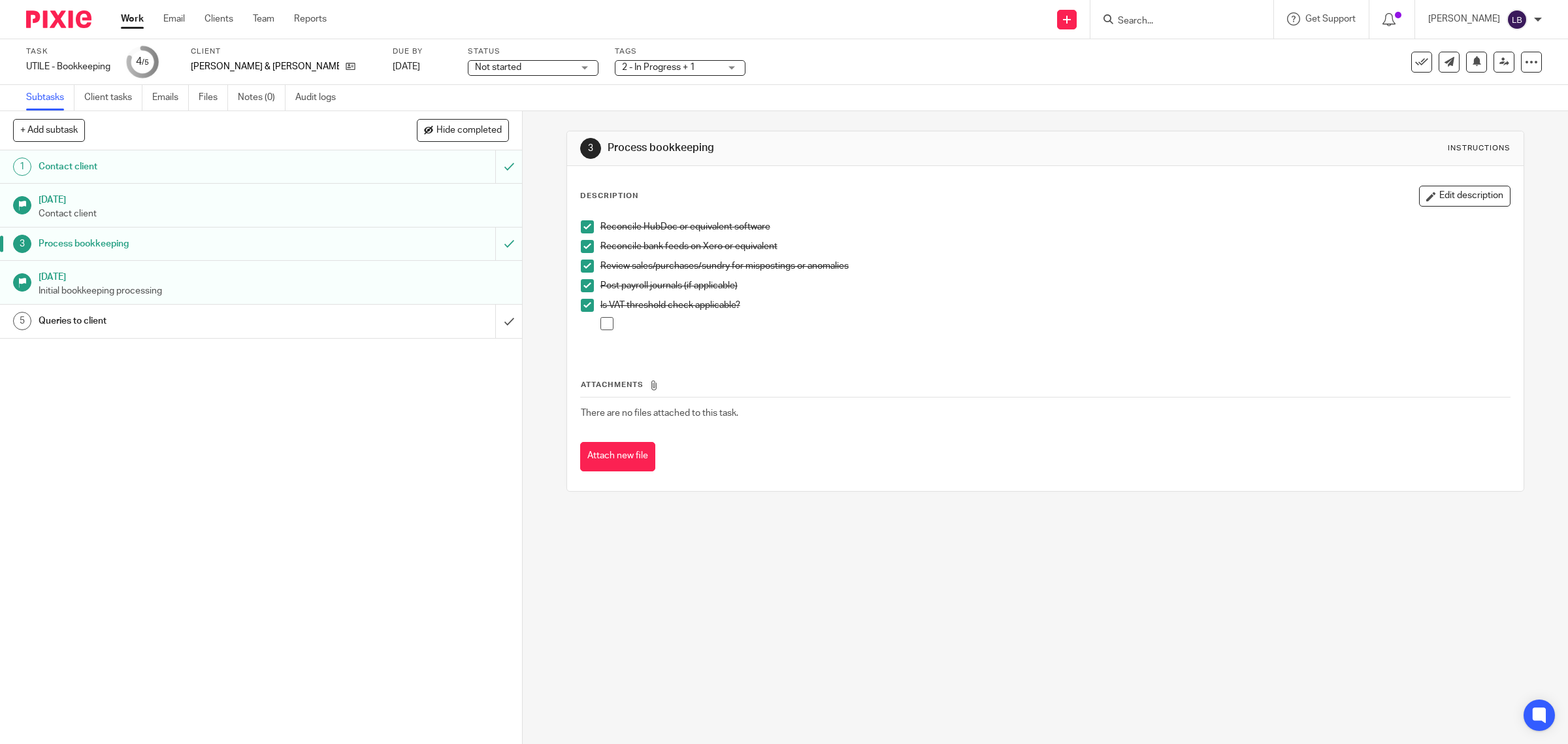
click at [262, 323] on h1 "Queries to client" at bounding box center [186, 321] width 296 height 20
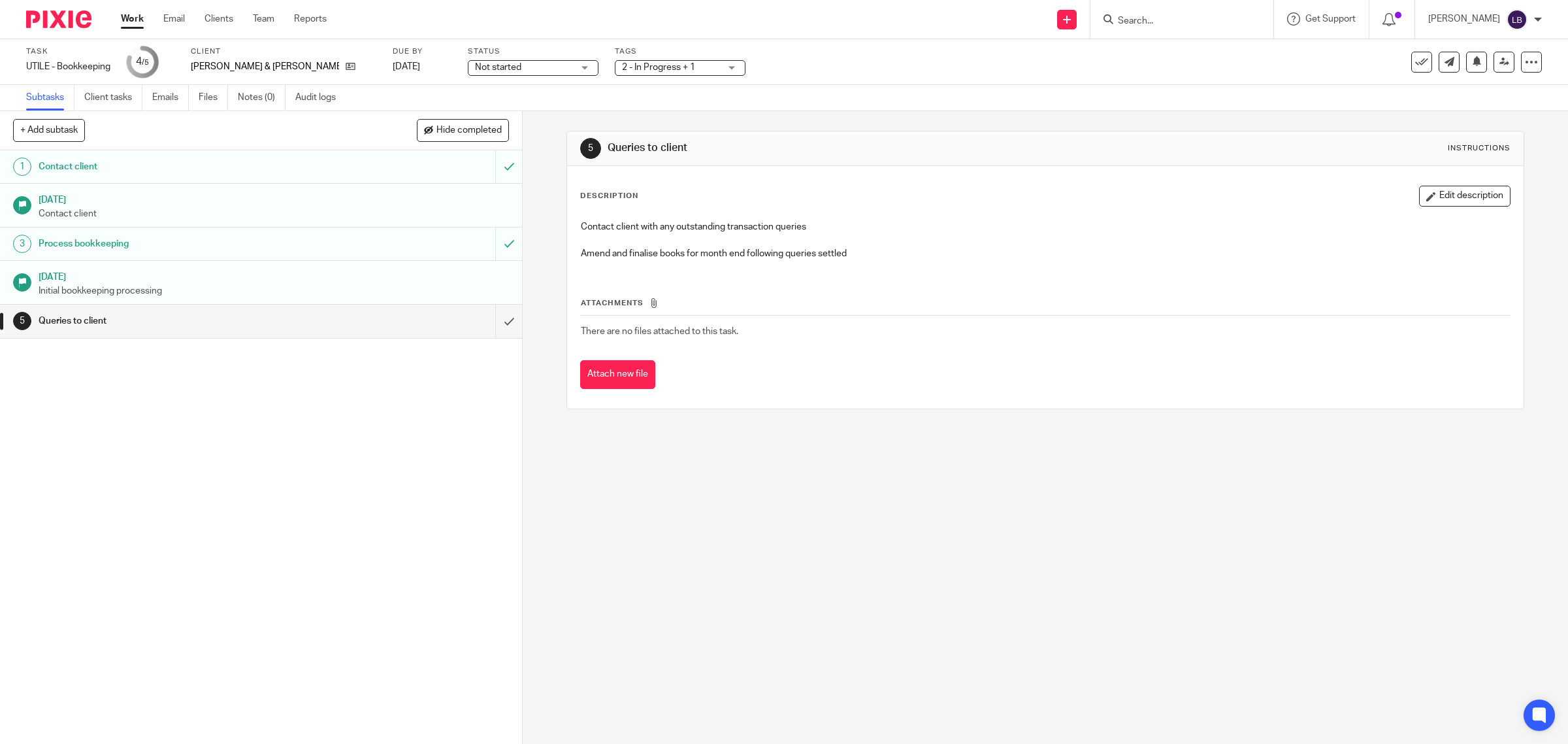
click at [323, 242] on div "Process bookkeeping" at bounding box center [260, 244] width 443 height 20
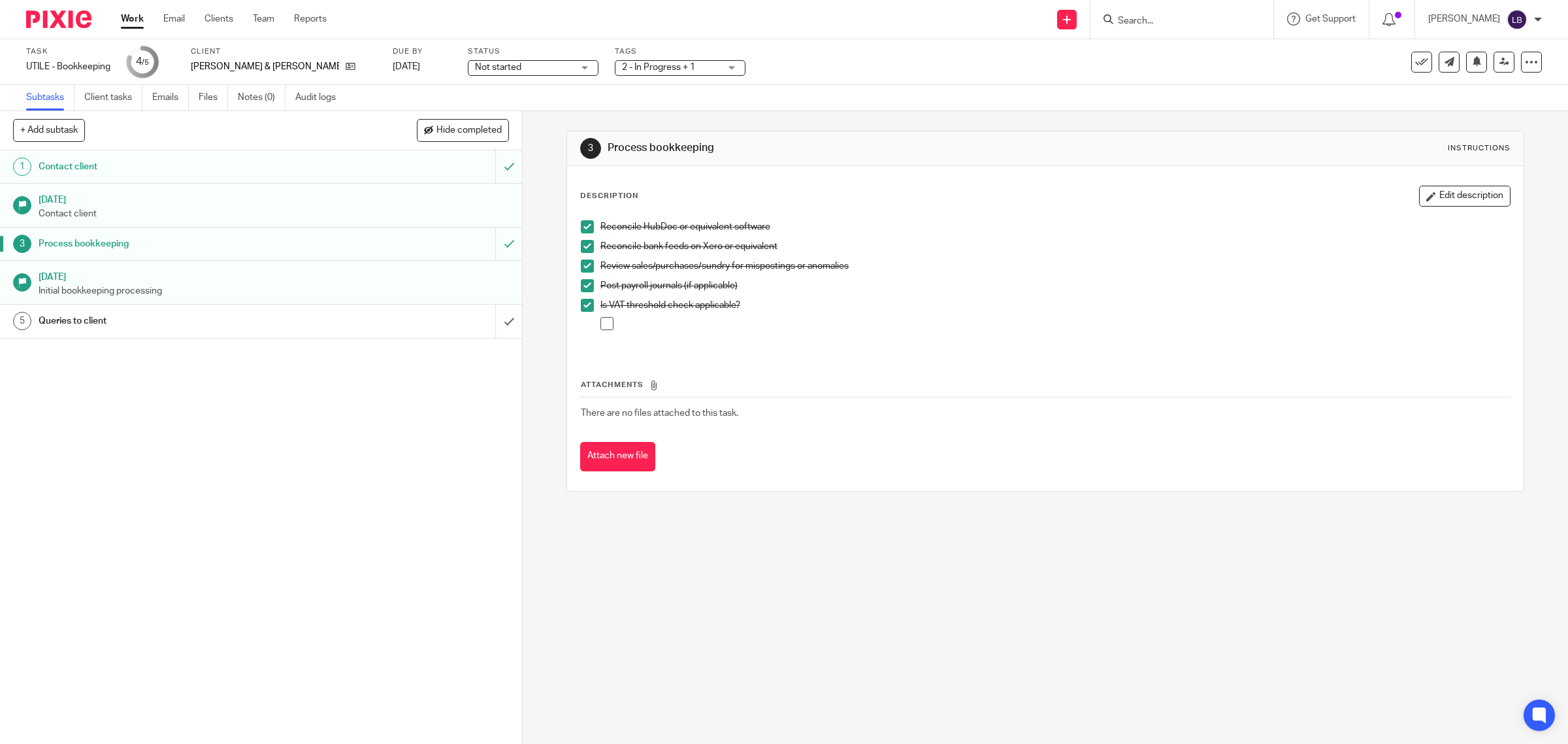
click at [318, 328] on h1 "Queries to client" at bounding box center [186, 321] width 296 height 20
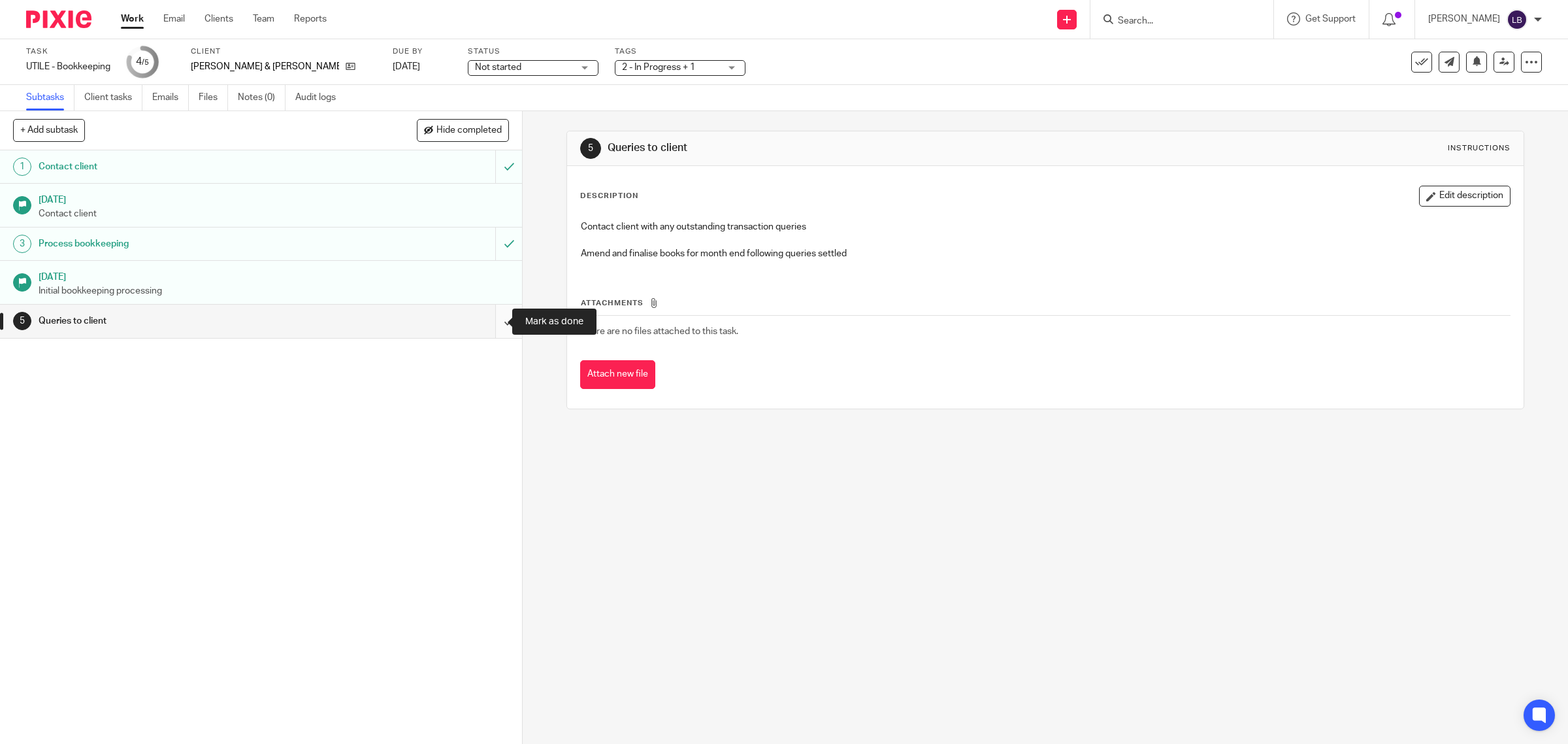
click at [494, 321] on input "submit" at bounding box center [261, 320] width 522 height 33
